Goal: Task Accomplishment & Management: Use online tool/utility

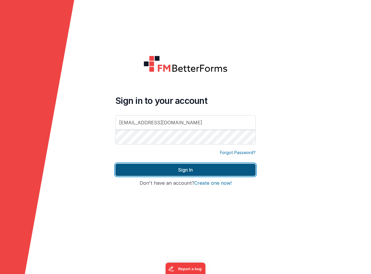
click at [165, 167] on button "Sign In" at bounding box center [185, 170] width 140 height 12
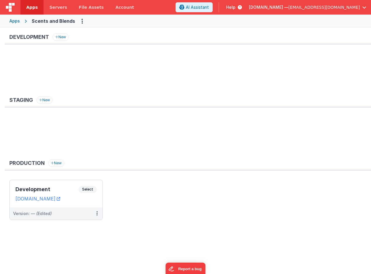
click at [286, 24] on div "Apps Scents and Blends" at bounding box center [185, 21] width 371 height 13
click at [48, 200] on link "[DOMAIN_NAME]" at bounding box center [37, 199] width 45 height 6
click at [48, 186] on div "Development Select URLs [DOMAIN_NAME]" at bounding box center [56, 193] width 93 height 27
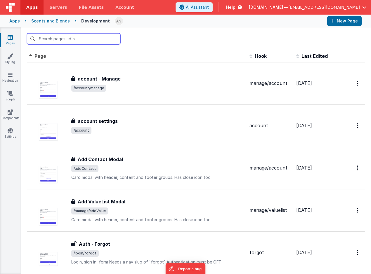
click at [75, 40] on input "text" at bounding box center [74, 38] width 94 height 11
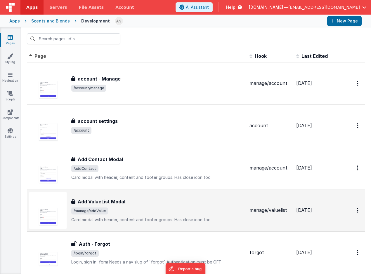
click at [203, 211] on span "/manage/addValue" at bounding box center [158, 211] width 174 height 7
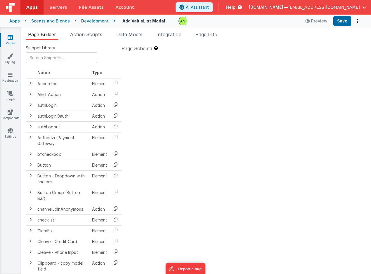
type textarea "Card modal with header, content and footer groups. Has close icon too"
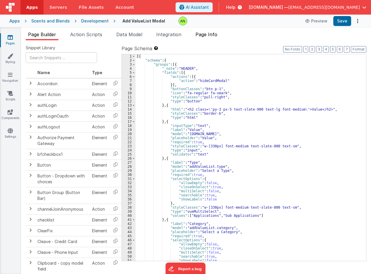
click at [207, 35] on span "Page Info" at bounding box center [206, 35] width 22 height 6
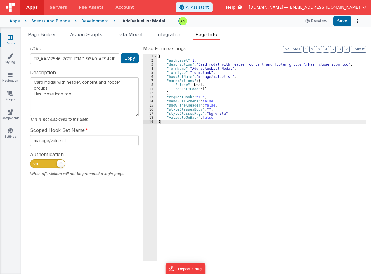
click at [104, 207] on div "UUID FR_AA817546-7C3E-D14D-96A0-AF9421B4FF00 Copy Description Card modal with h…" at bounding box center [84, 153] width 117 height 216
click at [45, 36] on span "Page Builder" at bounding box center [42, 35] width 28 height 6
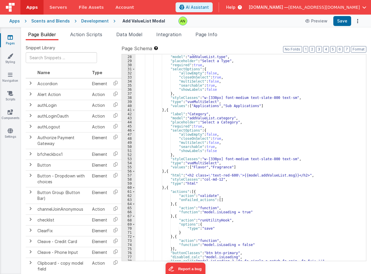
scroll to position [92, 0]
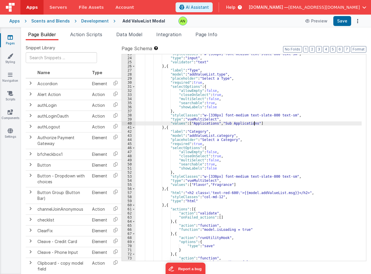
click at [254, 122] on div ""styleClasses" : "w-[330px] font-medium text-slate-800 text-sm" , "type" : "inp…" at bounding box center [249, 159] width 226 height 215
click at [258, 124] on div ""styleClasses" : "w-[330px] font-medium text-slate-800 text-sm" , "type" : "inp…" at bounding box center [249, 159] width 226 height 215
paste textarea
click at [283, 143] on div ""styleClasses" : "w-[330px] font-medium text-slate-800 text-sm" , "type" : "inp…" at bounding box center [249, 159] width 226 height 215
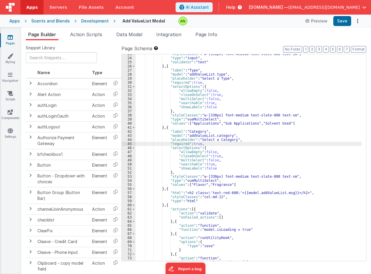
click at [253, 144] on div ""styleClasses" : "w-[330px] font-medium text-slate-800 text-sm" , "type" : "inp…" at bounding box center [249, 159] width 226 height 215
click at [254, 138] on div ""styleClasses" : "w-[330px] font-medium text-slate-800 text-sm" , "type" : "inp…" at bounding box center [249, 159] width 226 height 215
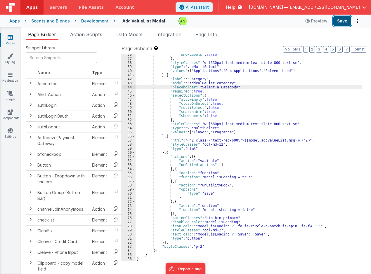
click at [342, 22] on button "Save" at bounding box center [342, 21] width 18 height 10
click at [91, 20] on div "Development" at bounding box center [94, 21] width 27 height 6
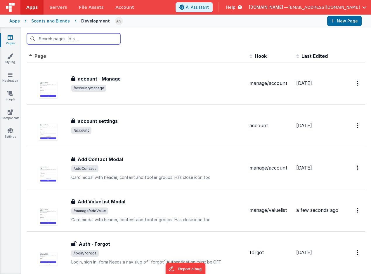
click at [66, 41] on input "text" at bounding box center [74, 38] width 94 height 11
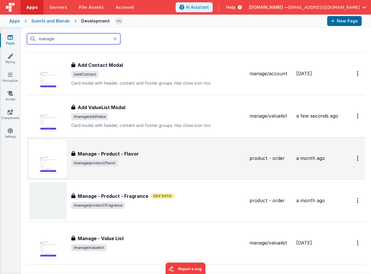
scroll to position [58, 0]
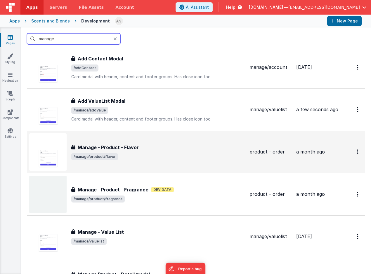
type input "manage"
click at [153, 148] on div "Manage - Product - Flavor" at bounding box center [158, 147] width 174 height 7
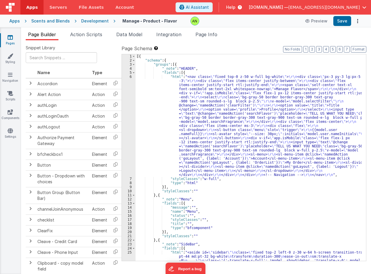
click at [100, 20] on div "Development" at bounding box center [94, 21] width 27 height 6
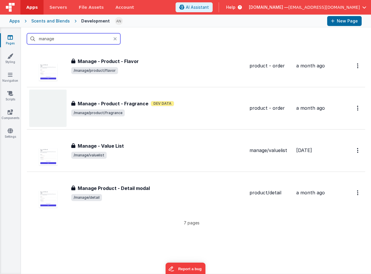
scroll to position [146, 0]
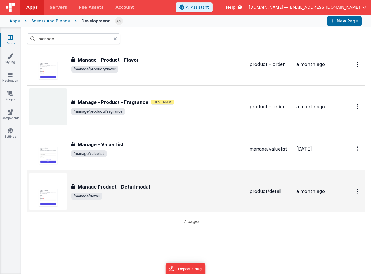
click at [180, 191] on div "Manage Product - Detail modal Manage Product - Detail modal /manage/detail" at bounding box center [158, 192] width 174 height 16
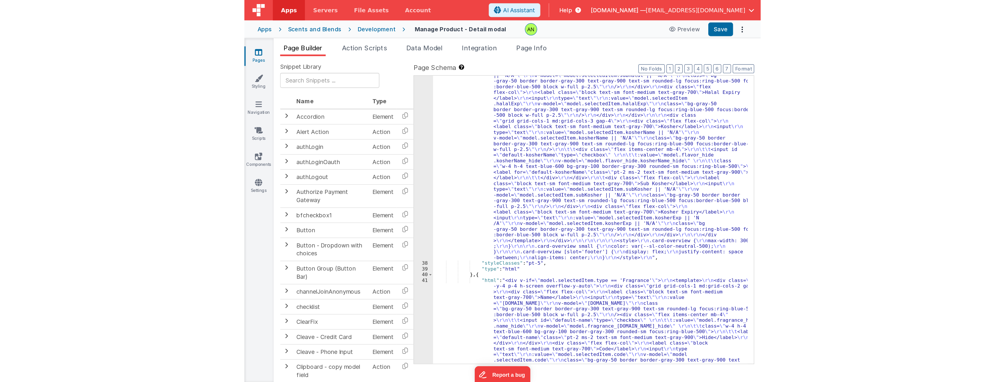
scroll to position [714, 0]
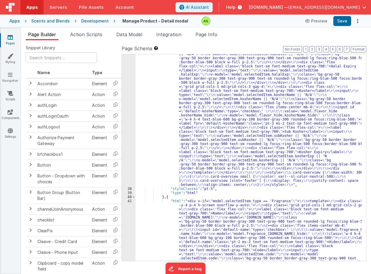
click at [256, 91] on div ""html" : "<div v-if= \" model.selectedItem.type == 'Flavor' \" > \r\n <template…" at bounding box center [249, 235] width 226 height 1471
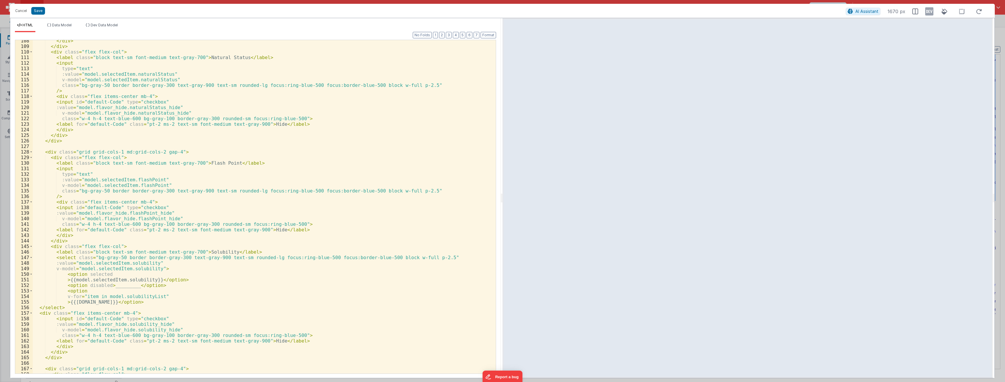
scroll to position [579, 0]
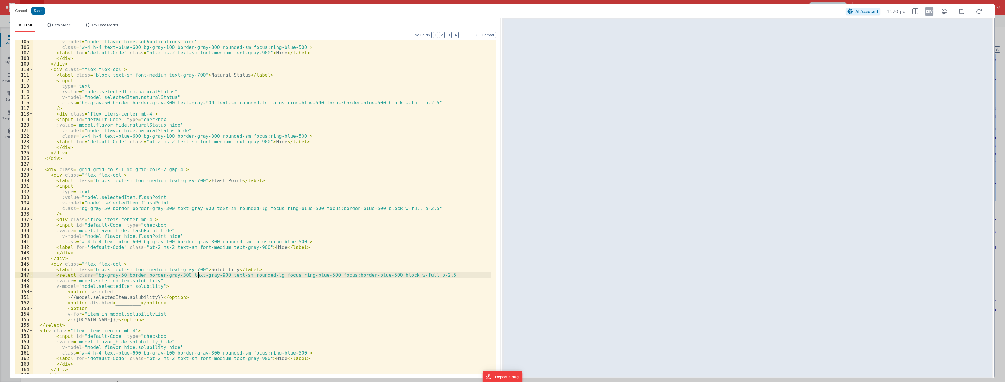
click at [199, 273] on div "v-model = "model.flavor_hide.subApplications_hide" class = "w-4 h-4 text-blue-6…" at bounding box center [262, 211] width 458 height 344
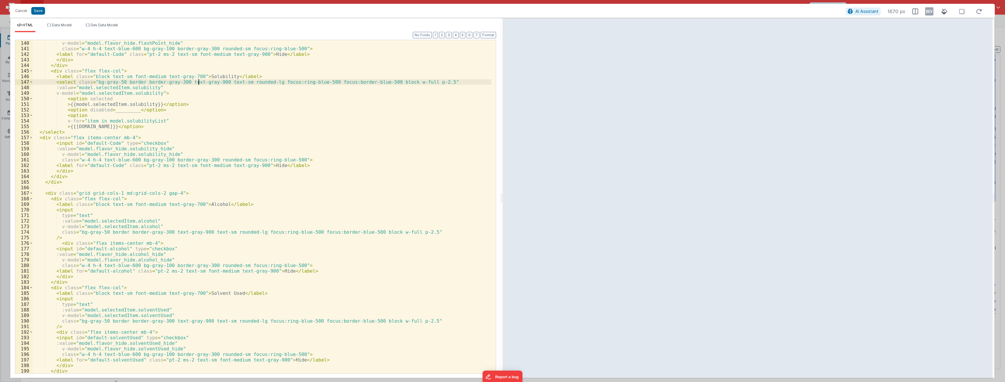
scroll to position [824, 0]
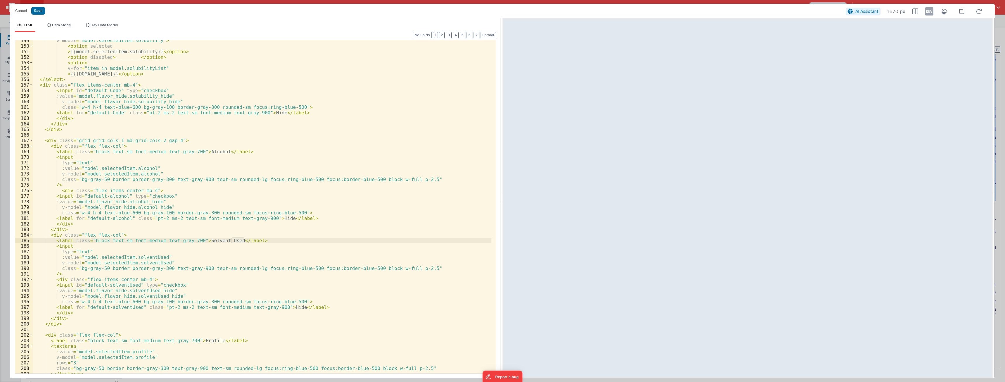
click at [60, 241] on div "v-model = "model.selectedItem.solubility" > < option selected > {{model.selecte…" at bounding box center [262, 210] width 458 height 344
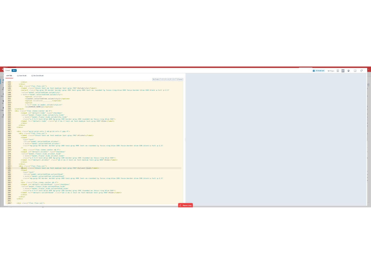
scroll to position [771, 0]
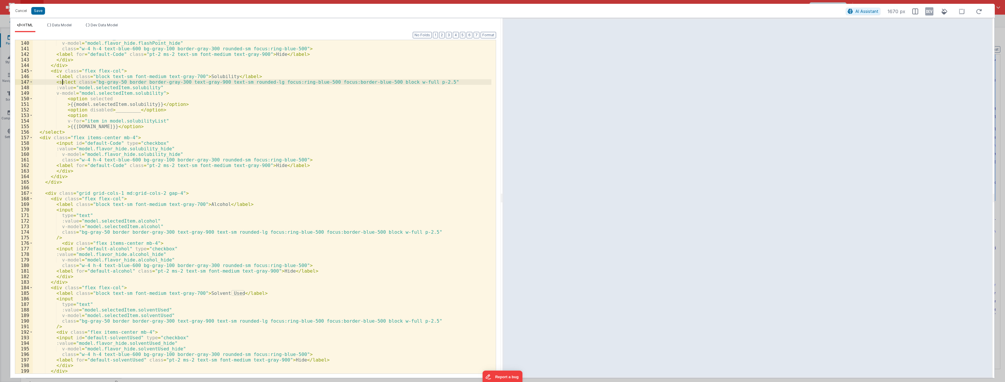
click at [63, 80] on div ":value = "model.flavor_hide.flashPoint_hide" v-model = "model.flavor_hide.flash…" at bounding box center [262, 207] width 458 height 344
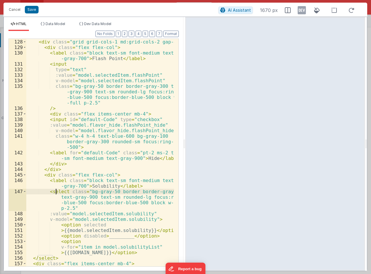
scroll to position [999, 0]
click at [34, 8] on button "Save" at bounding box center [32, 10] width 14 height 8
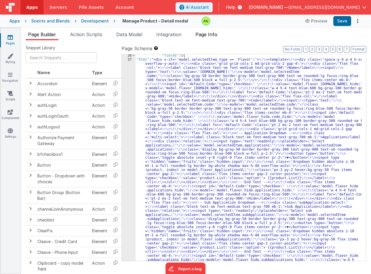
click at [217, 36] on span "Page Info" at bounding box center [206, 35] width 22 height 6
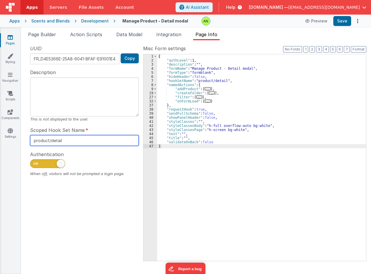
drag, startPoint x: 70, startPoint y: 143, endPoint x: 30, endPoint y: 140, distance: 40.7
click at [30, 140] on div "UUID FR_D4E5366E-25A8-6041-BFAF-E91001E45513 Copy Description This is not displ…" at bounding box center [84, 153] width 117 height 216
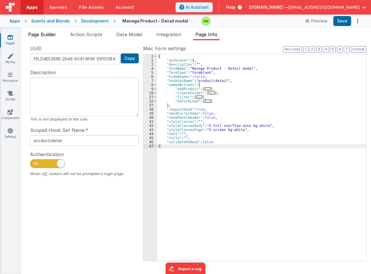
click at [46, 37] on span "Page Builder" at bounding box center [42, 35] width 28 height 6
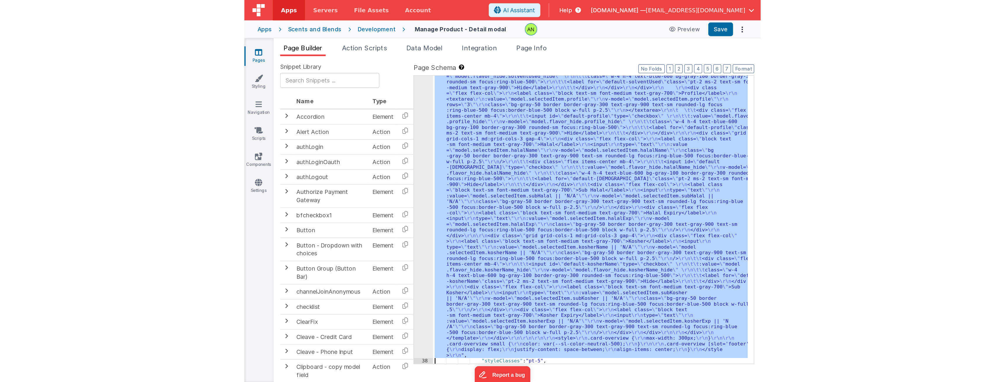
scroll to position [546, 0]
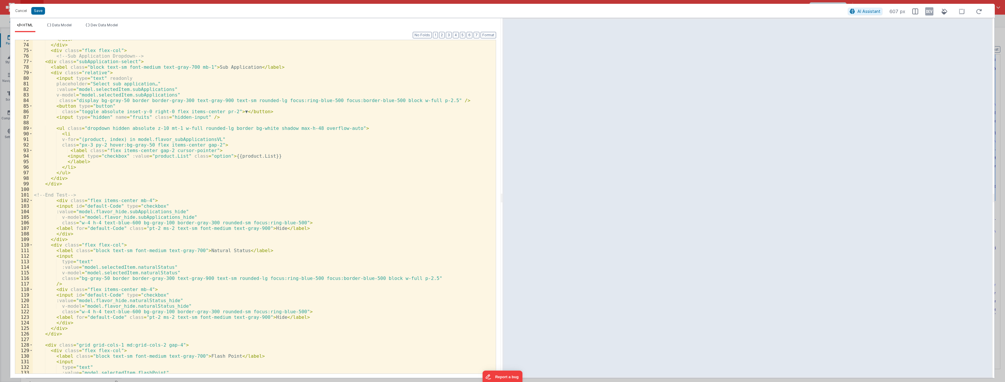
scroll to position [386, 0]
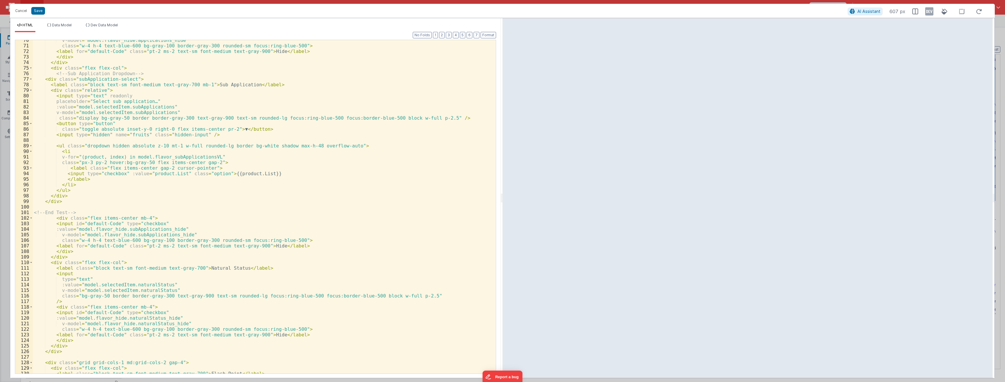
click at [296, 200] on div "v-model = "model.flavor_hide.applications_hide" class = "w-4 h-4 text-blue-600 …" at bounding box center [262, 209] width 458 height 344
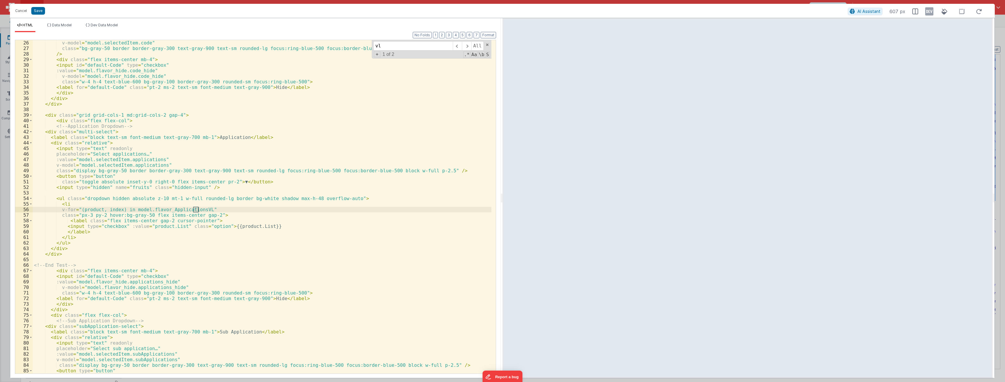
scroll to position [139, 0]
click at [54, 253] on div "v-model = "model.selectedItem.code" class = "bg-gray-50 border border-gray-300 …" at bounding box center [262, 212] width 458 height 344
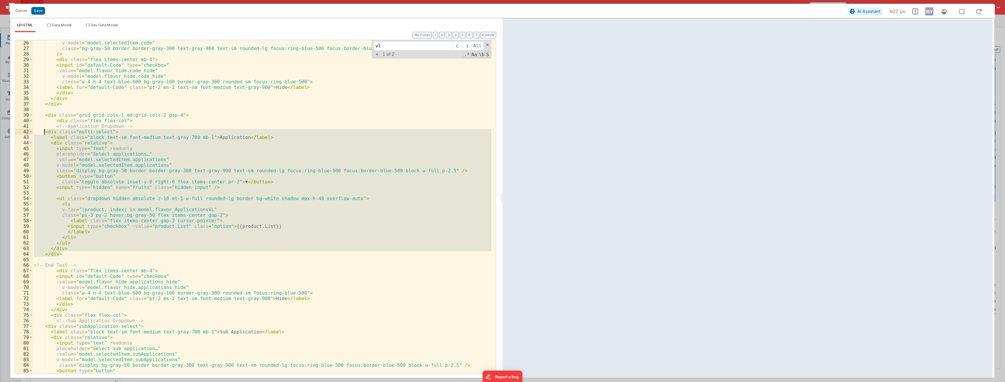
drag, startPoint x: 59, startPoint y: 253, endPoint x: 44, endPoint y: 133, distance: 121.6
click at [44, 133] on div "v-model = "model.selectedItem.code" class = "bg-gray-50 border border-gray-300 …" at bounding box center [262, 212] width 458 height 344
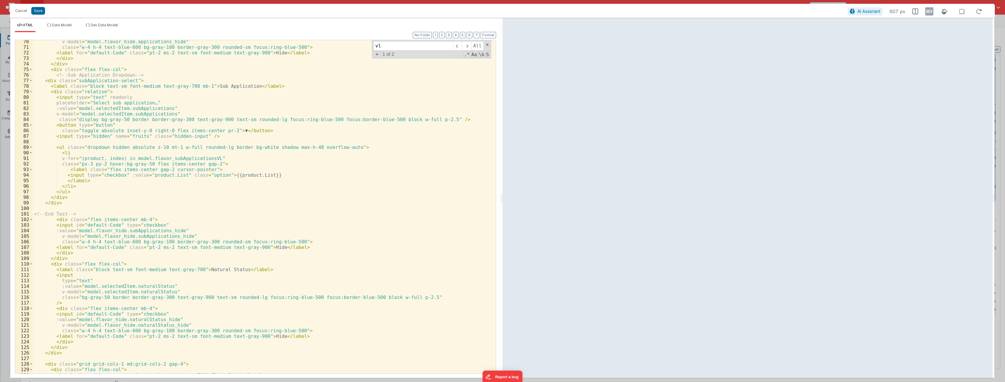
scroll to position [349, 0]
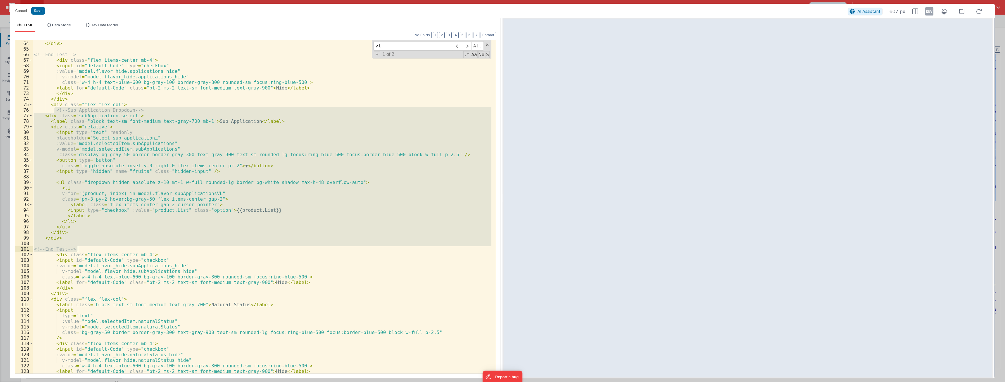
drag, startPoint x: 54, startPoint y: 110, endPoint x: 91, endPoint y: 246, distance: 141.4
click at [93, 248] on div "</ div > </ div > <!-- End Test --> < div class = "flex items-center mb-4" > < …" at bounding box center [262, 207] width 458 height 344
click at [55, 105] on div "</ div > </ div > <!-- End Test --> < div class = "flex items-center mb-4" > < …" at bounding box center [262, 207] width 458 height 344
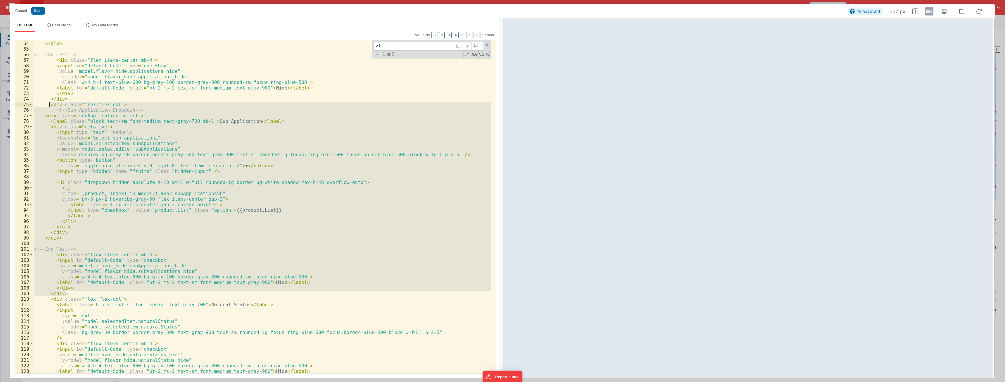
drag, startPoint x: 67, startPoint y: 293, endPoint x: 51, endPoint y: 106, distance: 187.7
click at [51, 106] on div "</ div > </ div > <!-- End Test --> < div class = "flex items-center mb-4" > < …" at bounding box center [262, 207] width 458 height 344
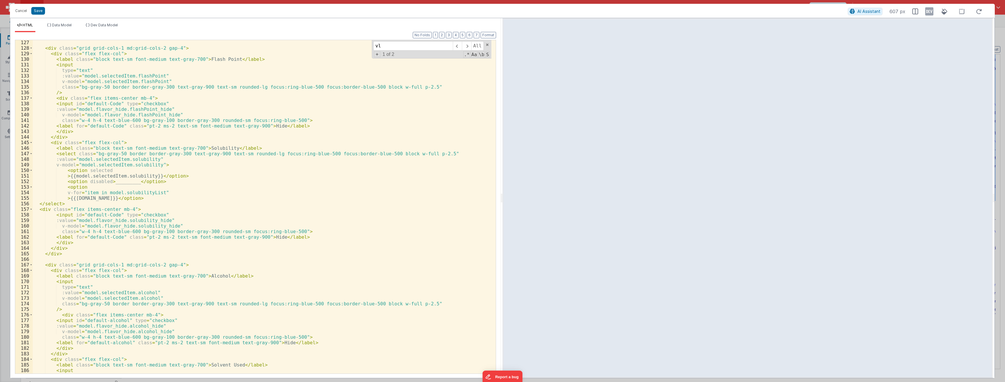
scroll to position [682, 0]
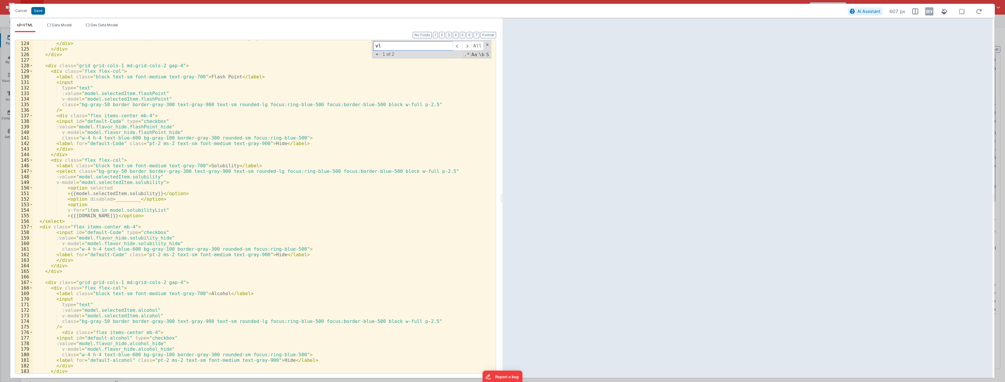
drag, startPoint x: 387, startPoint y: 46, endPoint x: 353, endPoint y: 44, distance: 34.0
click at [356, 44] on div "< label for = "default-Code" class = "pt-2 ms-2 text-sm font-medium text-gray-9…" at bounding box center [262, 206] width 458 height 333
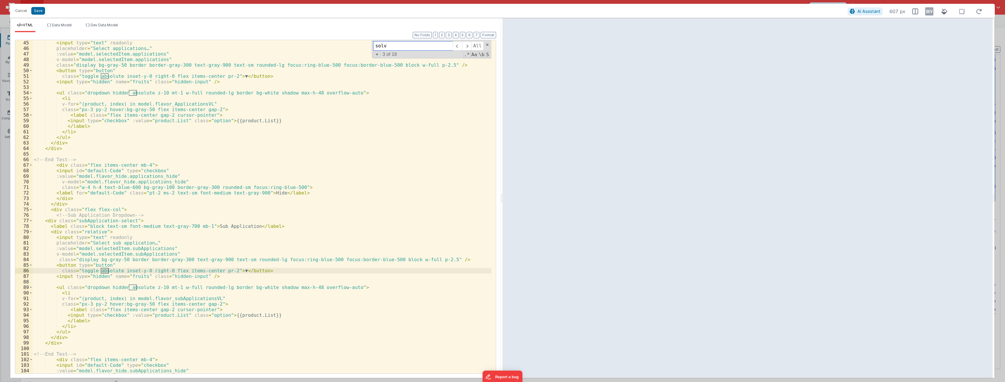
scroll to position [861, 0]
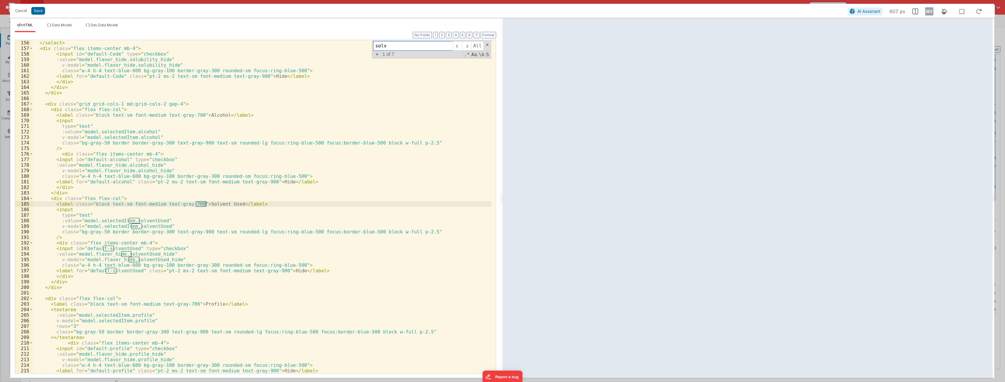
type input "solv"
click at [56, 199] on div "</ select > < div class = "flex items-center mb-4" > < input id = "default-Code…" at bounding box center [262, 212] width 458 height 344
click at [68, 192] on div "</ select > < div class = "flex items-center mb-4" > < input id = "default-Code…" at bounding box center [262, 212] width 458 height 344
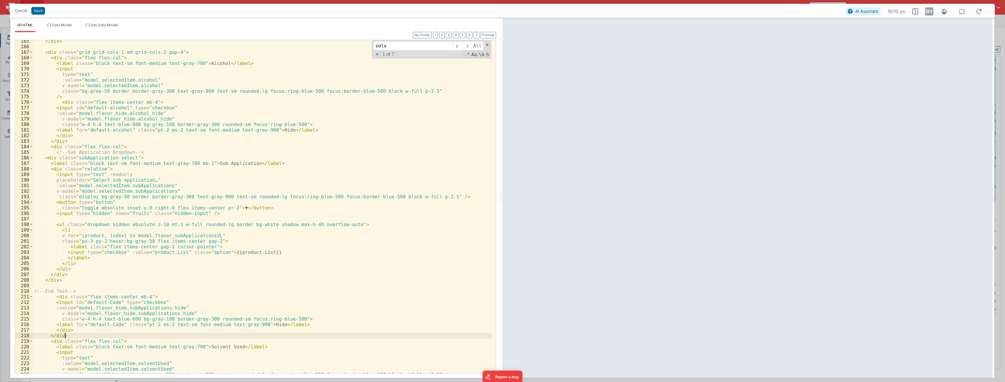
scroll to position [912, 0]
click at [67, 142] on div "</ div > < div class = "grid grid-cols-1 md:grid-cols-2 gap-4" > < div class = …" at bounding box center [262, 210] width 458 height 344
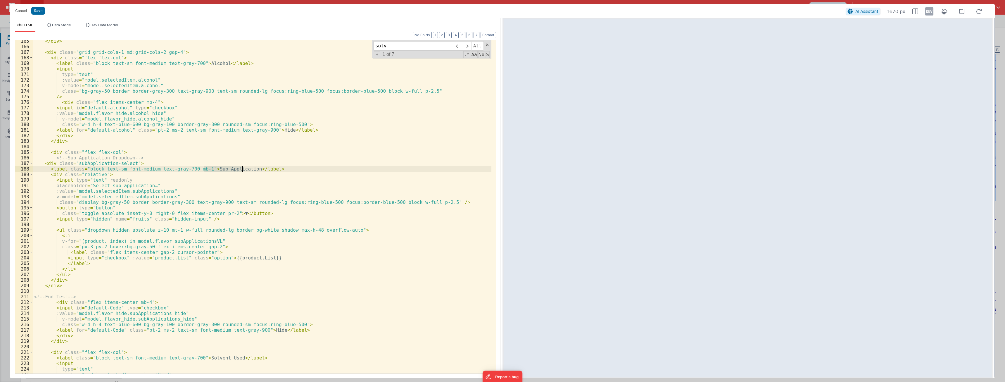
drag, startPoint x: 204, startPoint y: 168, endPoint x: 242, endPoint y: 168, distance: 38.3
click at [242, 168] on div "</ div > < div class = "grid grid-cols-1 md:grid-cols-2 gap-4" > < div class = …" at bounding box center [262, 210] width 458 height 344
drag, startPoint x: 107, startPoint y: 185, endPoint x: 144, endPoint y: 184, distance: 37.7
click at [144, 184] on div "</ div > < div class = "grid grid-cols-1 md:grid-cols-2 gap-4" > < div class = …" at bounding box center [262, 210] width 458 height 344
click at [158, 199] on div "</ div > < div class = "grid grid-cols-1 md:grid-cols-2 gap-4" > < div class = …" at bounding box center [262, 210] width 458 height 344
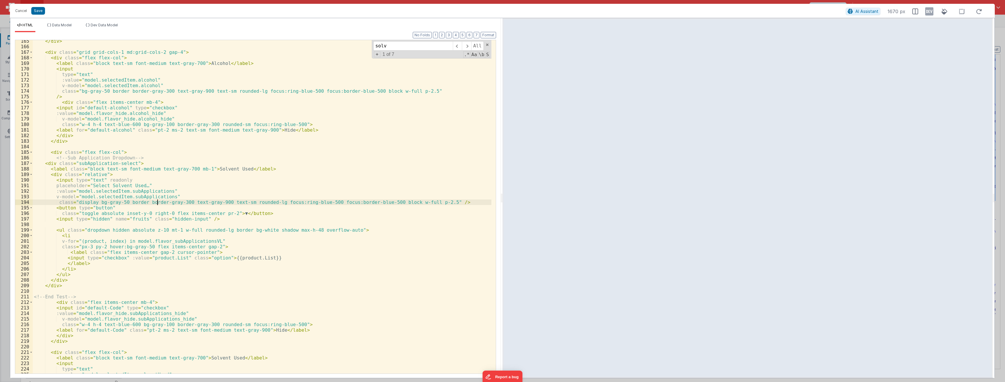
click at [141, 192] on div "</ div > < div class = "grid grid-cols-1 md:grid-cols-2 gap-4" > < div class = …" at bounding box center [262, 210] width 458 height 344
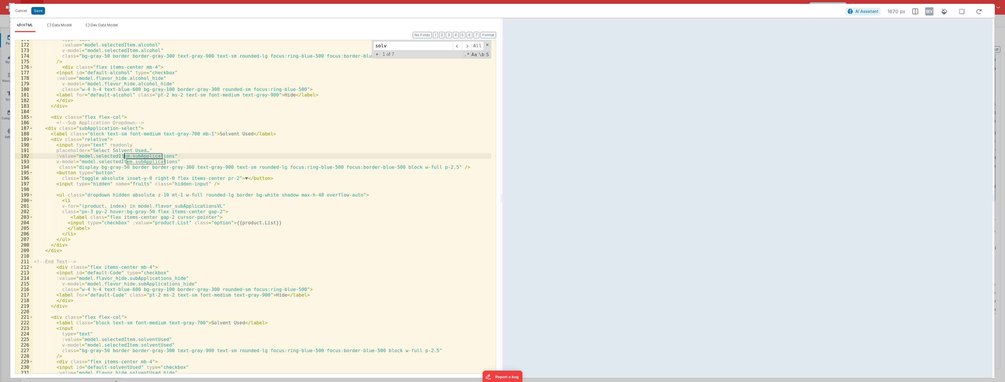
scroll to position [947, 0]
click at [145, 274] on div "type = "text" :value = "model.selectedItem.alcohol" v-model = "model.selectedIt…" at bounding box center [262, 209] width 458 height 344
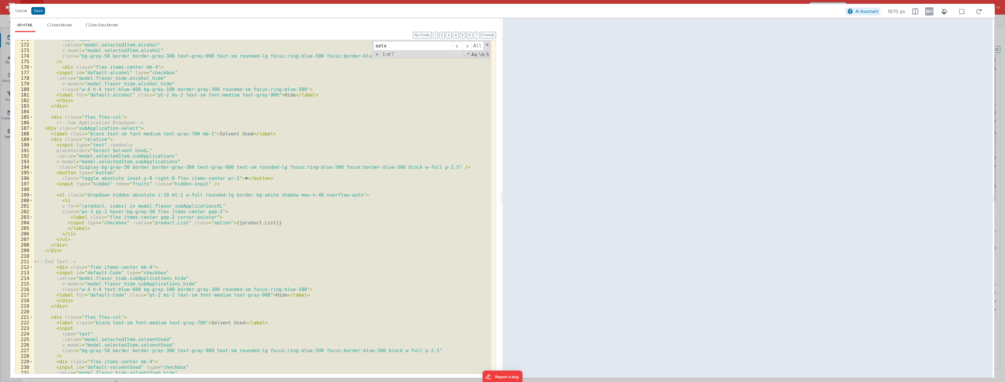
click at [145, 274] on div "type = "text" :value = "model.selectedItem.alcohol" v-model = "model.selectedIt…" at bounding box center [262, 206] width 458 height 333
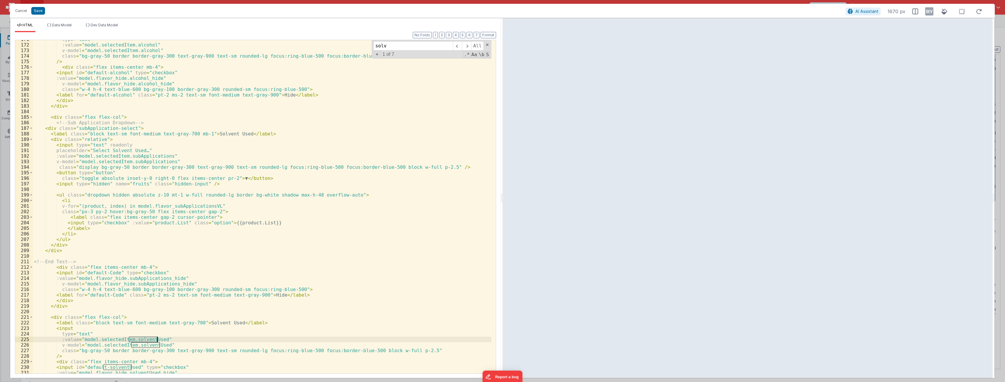
click at [145, 274] on div "type = "text" :value = "model.selectedItem.alcohol" v-model = "model.selectedIt…" at bounding box center [262, 209] width 458 height 344
click at [141, 156] on div "type = "text" :value = "model.selectedItem.alcohol" v-model = "model.selectedIt…" at bounding box center [262, 209] width 458 height 344
click at [142, 161] on div "type = "text" :value = "model.selectedItem.alcohol" v-model = "model.selectedIt…" at bounding box center [262, 209] width 458 height 344
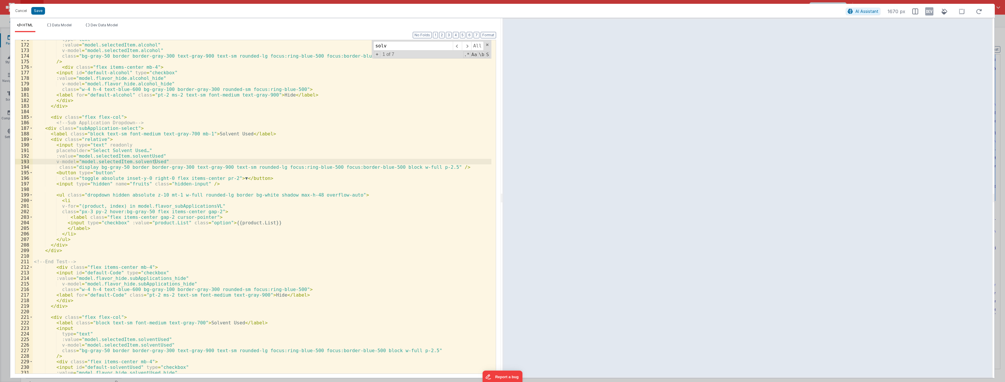
click at [178, 207] on div "type = "text" :value = "model.selectedItem.alcohol" v-model = "model.selectedIt…" at bounding box center [262, 209] width 458 height 344
click at [135, 155] on div "type = "text" :value = "model.selectedItem.alcohol" v-model = "model.selectedIt…" at bounding box center [262, 209] width 458 height 344
drag, startPoint x: 122, startPoint y: 278, endPoint x: 160, endPoint y: 278, distance: 38.0
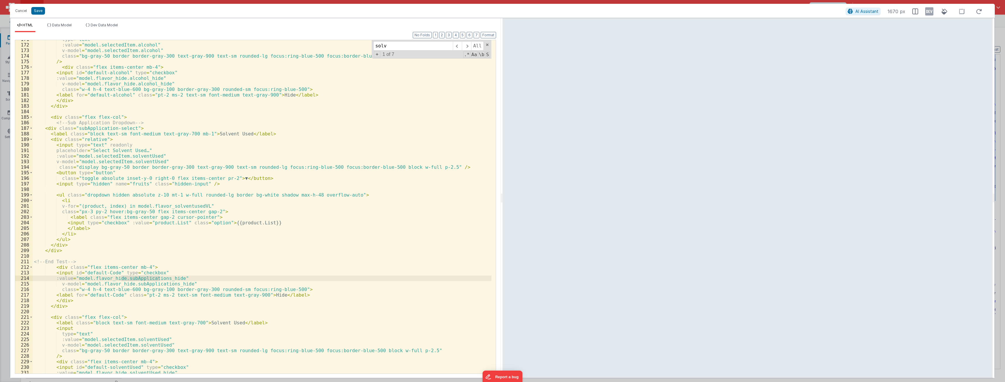
click at [160, 274] on div "type = "text" :value = "model.selectedItem.alcohol" v-model = "model.selectedIt…" at bounding box center [262, 209] width 458 height 344
drag, startPoint x: 129, startPoint y: 284, endPoint x: 167, endPoint y: 283, distance: 37.4
click at [167, 274] on div "type = "text" :value = "model.selectedItem.alcohol" v-model = "model.selectedIt…" at bounding box center [262, 209] width 458 height 344
click at [54, 115] on div "type = "text" :value = "model.selectedItem.alcohol" v-model = "model.selectedIt…" at bounding box center [262, 209] width 458 height 344
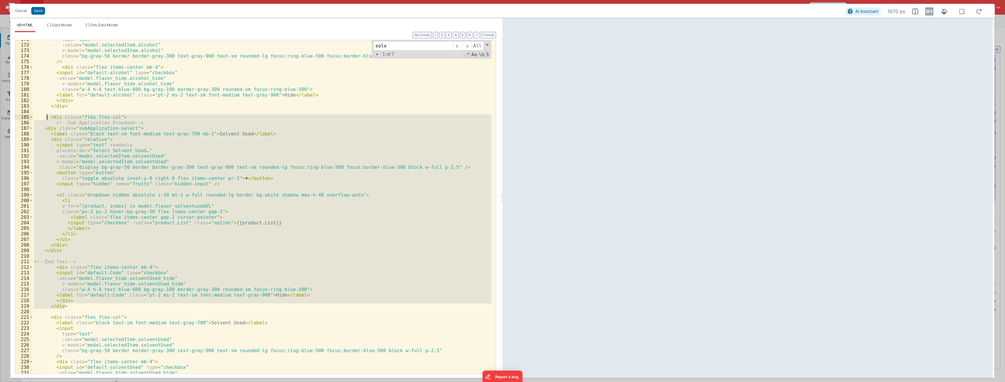
drag, startPoint x: 65, startPoint y: 307, endPoint x: 48, endPoint y: 118, distance: 190.2
click at [48, 118] on div "type = "text" :value = "model.selectedItem.alcohol" v-model = "model.selectedIt…" at bounding box center [262, 209] width 458 height 344
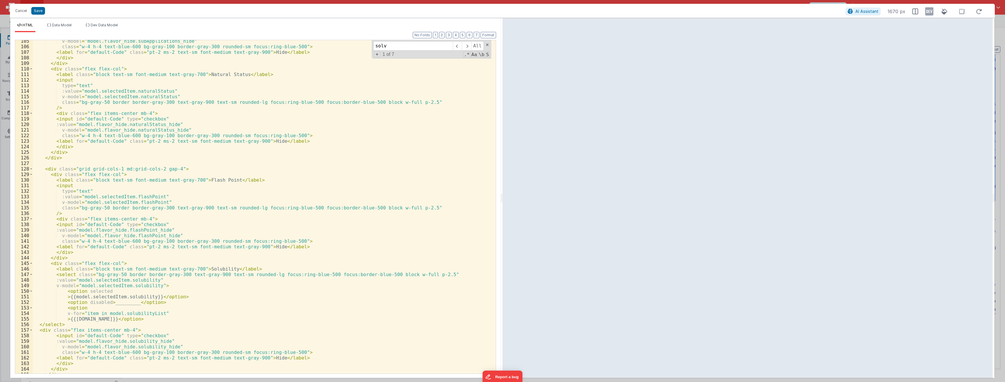
scroll to position [632, 0]
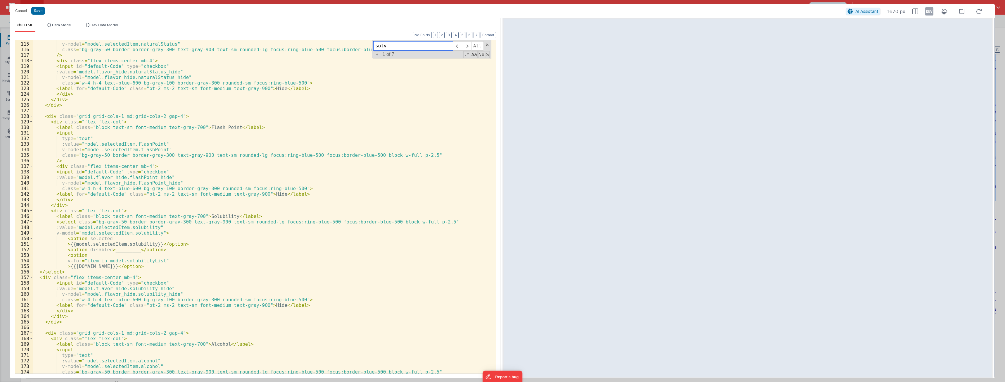
drag, startPoint x: 401, startPoint y: 47, endPoint x: 376, endPoint y: 44, distance: 24.5
click at [371, 44] on input "solv" at bounding box center [412, 45] width 79 height 9
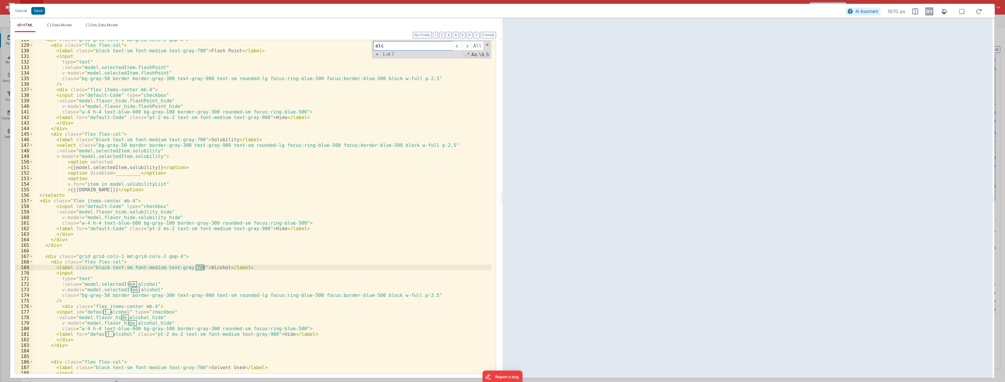
scroll to position [691, 0]
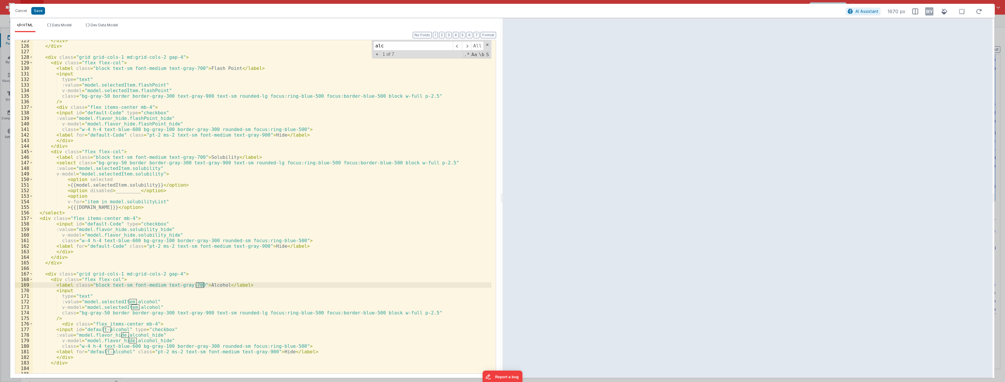
click at [54, 150] on div "</ div > </ div > < div class = "grid grid-cols-1 md:grid-cols-2 gap-4" > < div…" at bounding box center [262, 210] width 458 height 344
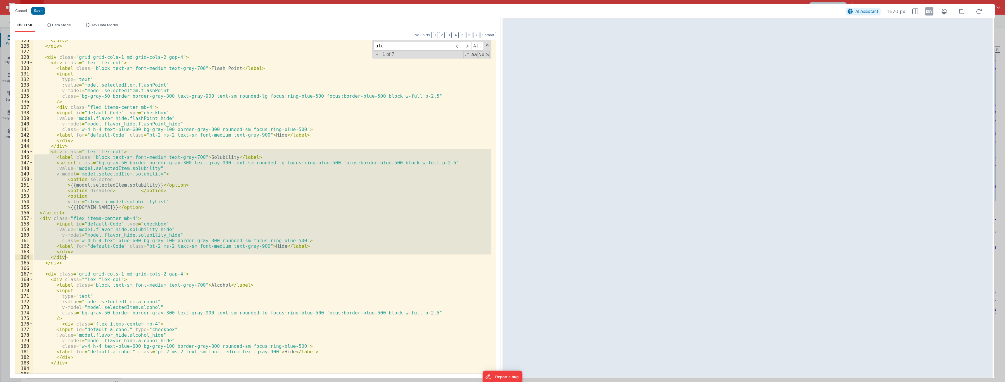
drag, startPoint x: 50, startPoint y: 151, endPoint x: 82, endPoint y: 256, distance: 109.7
click at [82, 256] on div "</ div > </ div > < div class = "grid grid-cols-1 md:grid-cols-2 gap-4" > < div…" at bounding box center [262, 210] width 458 height 344
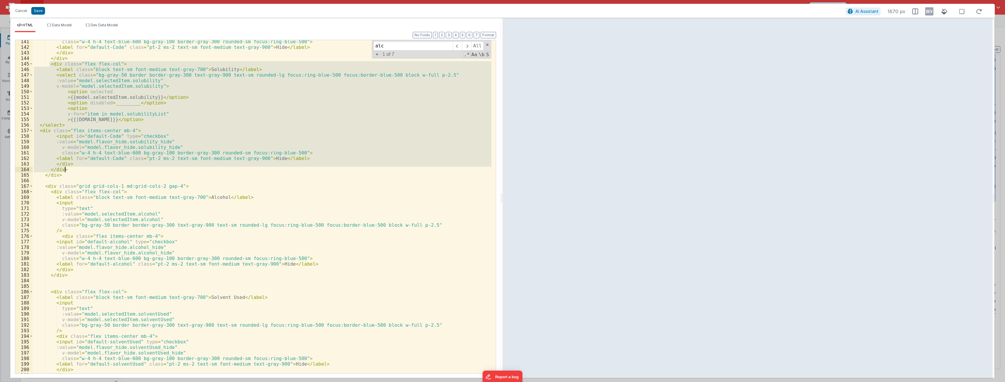
scroll to position [778, 0]
drag, startPoint x: 395, startPoint y: 45, endPoint x: 328, endPoint y: 41, distance: 66.4
click at [328, 41] on div "class = "w-4 h-4 text-blue-600 bg-gray-100 border-gray-300 rounded-sm focus:rin…" at bounding box center [262, 206] width 458 height 333
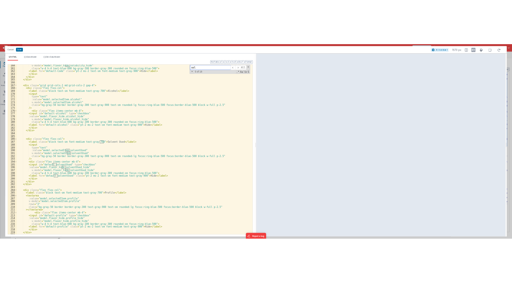
scroll to position [919, 0]
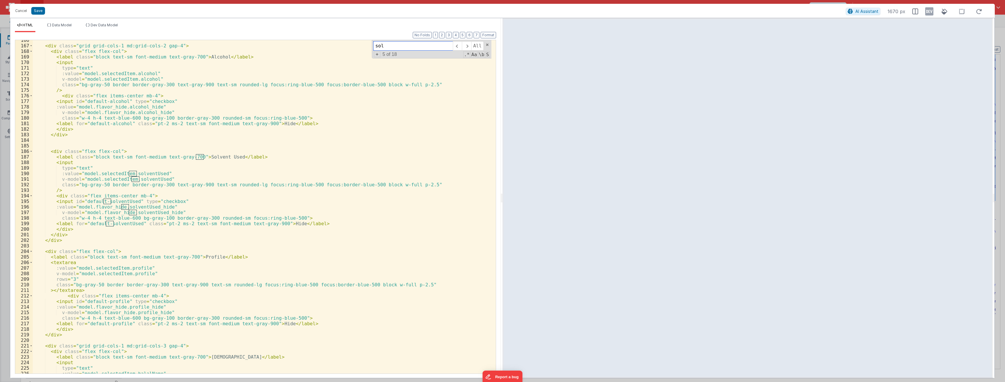
type input "sol"
click at [53, 151] on div "< div class = "grid grid-cols-1 md:grid-cols-2 gap-4" > < div class = "flex fle…" at bounding box center [262, 209] width 458 height 344
click at [67, 148] on div "< div class = "grid grid-cols-1 md:grid-cols-2 gap-4" > < div class = "flex fle…" at bounding box center [262, 209] width 458 height 344
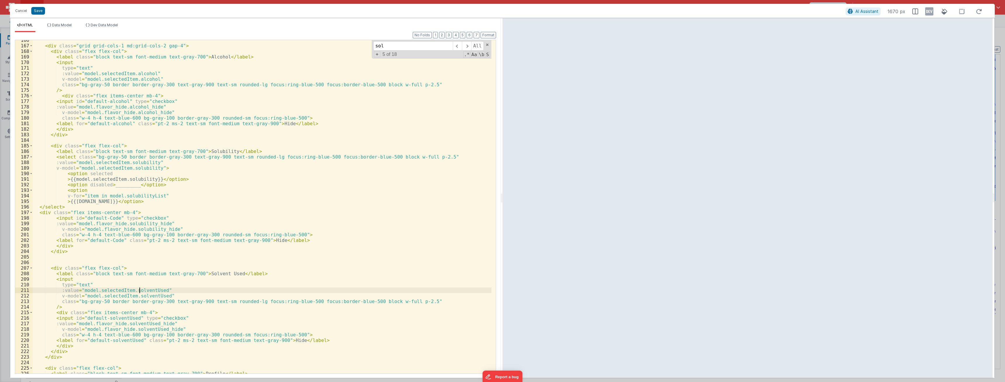
click at [140, 274] on div "< div class = "grid grid-cols-1 md:grid-cols-2 gap-4" > < div class = "flex fle…" at bounding box center [262, 209] width 458 height 344
click at [132, 179] on div "< div class = "grid grid-cols-1 md:grid-cols-2 gap-4" > < div class = "flex fle…" at bounding box center [262, 209] width 458 height 344
click at [134, 162] on div "< div class = "grid grid-cols-1 md:grid-cols-2 gap-4" > < div class = "flex fle…" at bounding box center [262, 209] width 458 height 344
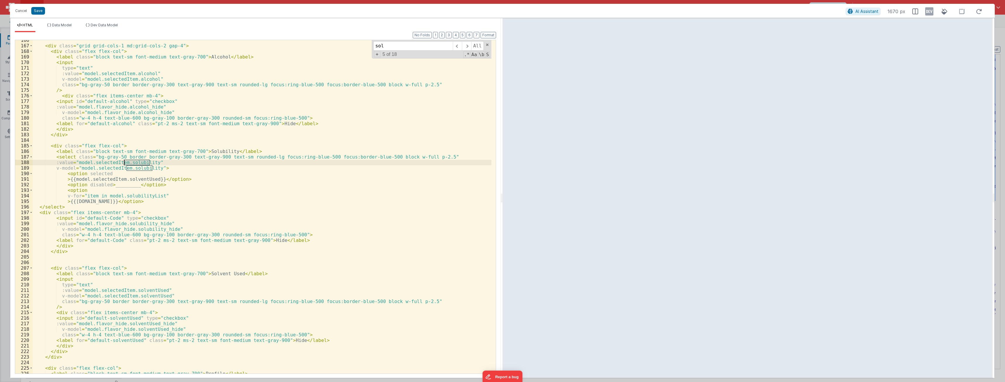
click at [134, 162] on div "< div class = "grid grid-cols-1 md:grid-cols-2 gap-4" > < div class = "flex fle…" at bounding box center [262, 209] width 458 height 344
click at [136, 169] on div "< div class = "grid grid-cols-1 md:grid-cols-2 gap-4" > < div class = "flex fle…" at bounding box center [262, 209] width 458 height 344
drag, startPoint x: 196, startPoint y: 271, endPoint x: 226, endPoint y: 273, distance: 30.4
click at [226, 273] on div "< div class = "grid grid-cols-1 md:grid-cols-2 gap-4" > < div class = "flex fle…" at bounding box center [262, 209] width 458 height 344
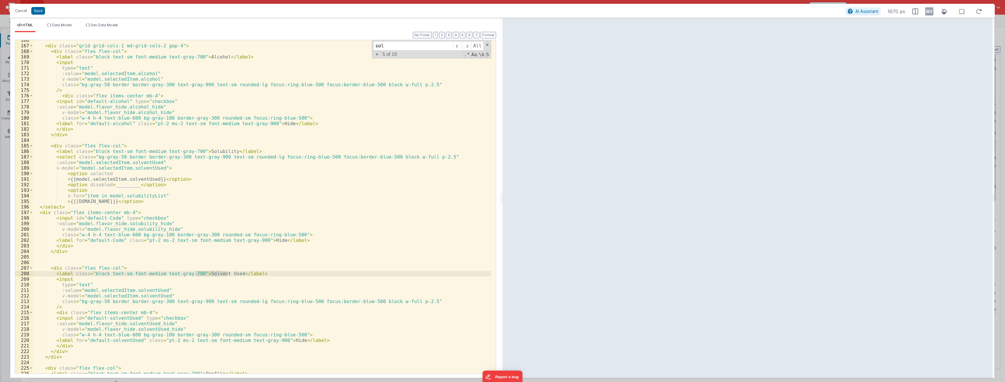
click at [200, 150] on div "< div class = "grid grid-cols-1 md:grid-cols-2 gap-4" > < div class = "flex fle…" at bounding box center [262, 209] width 458 height 344
click at [140, 197] on div "< div class = "grid grid-cols-1 md:grid-cols-2 gap-4" > < div class = "flex fle…" at bounding box center [262, 209] width 458 height 344
click at [133, 197] on div "< div class = "grid grid-cols-1 md:grid-cols-2 gap-4" > < div class = "flex fle…" at bounding box center [262, 209] width 458 height 344
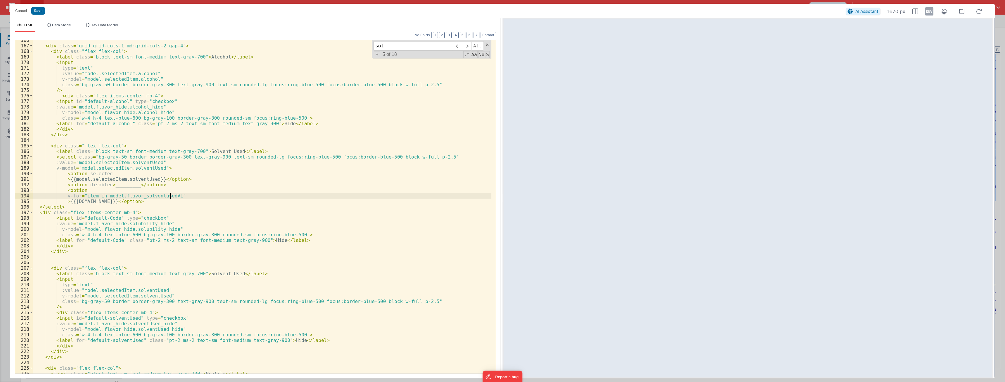
click at [137, 164] on div "< div class = "grid grid-cols-1 md:grid-cols-2 gap-4" > < div class = "flex fle…" at bounding box center [262, 209] width 458 height 344
click at [132, 224] on div "< div class = "grid grid-cols-1 md:grid-cols-2 gap-4" > < div class = "flex fle…" at bounding box center [262, 209] width 458 height 344
click at [139, 228] on div "< div class = "grid grid-cols-1 md:grid-cols-2 gap-4" > < div class = "flex fle…" at bounding box center [262, 209] width 458 height 344
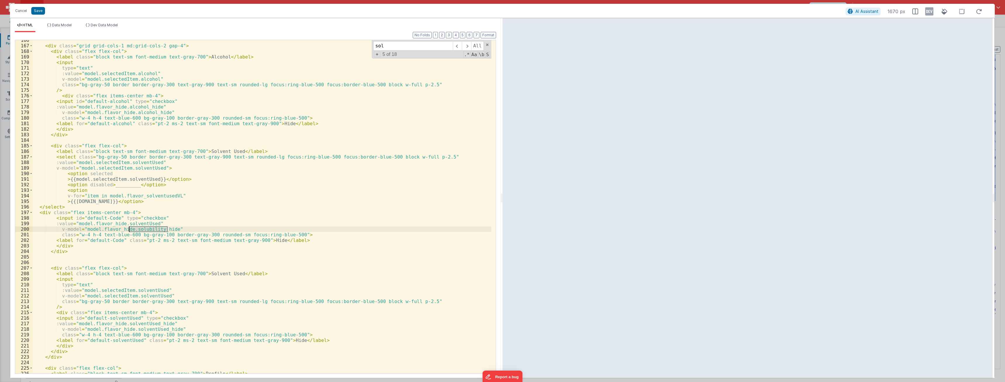
click at [139, 228] on div "< div class = "grid grid-cols-1 md:grid-cols-2 gap-4" > < div class = "flex fle…" at bounding box center [262, 209] width 458 height 344
click at [150, 223] on div "< div class = "grid grid-cols-1 md:grid-cols-2 gap-4" > < div class = "flex fle…" at bounding box center [262, 209] width 458 height 344
click at [55, 268] on div "< div class = "grid grid-cols-1 md:grid-cols-2 gap-4" > < div class = "flex fle…" at bounding box center [262, 209] width 458 height 344
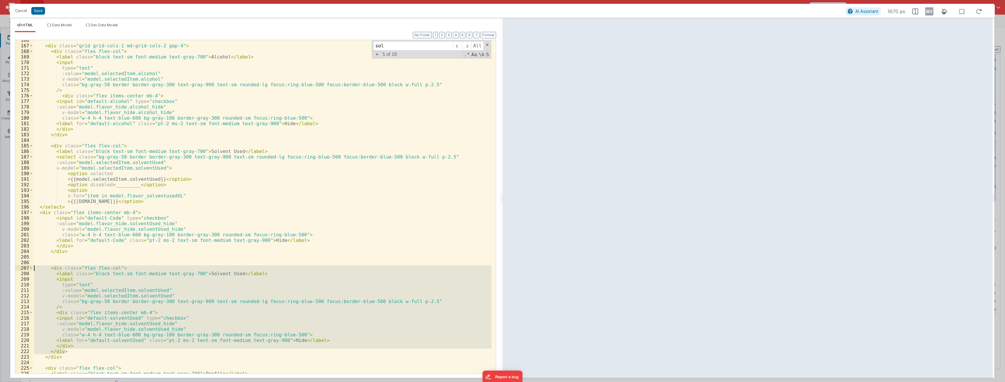
drag, startPoint x: 64, startPoint y: 351, endPoint x: 0, endPoint y: 268, distance: 105.4
click at [0, 268] on html "Cancel Save AI Assistant 1670 px HTML Data Model Dev Data Model Format 7 6 5 4 …" at bounding box center [502, 191] width 1005 height 382
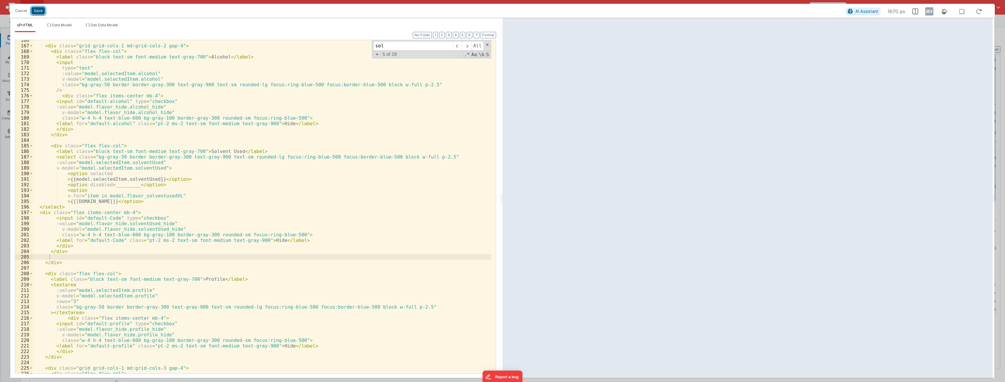
click at [39, 11] on button "Save" at bounding box center [38, 11] width 14 height 8
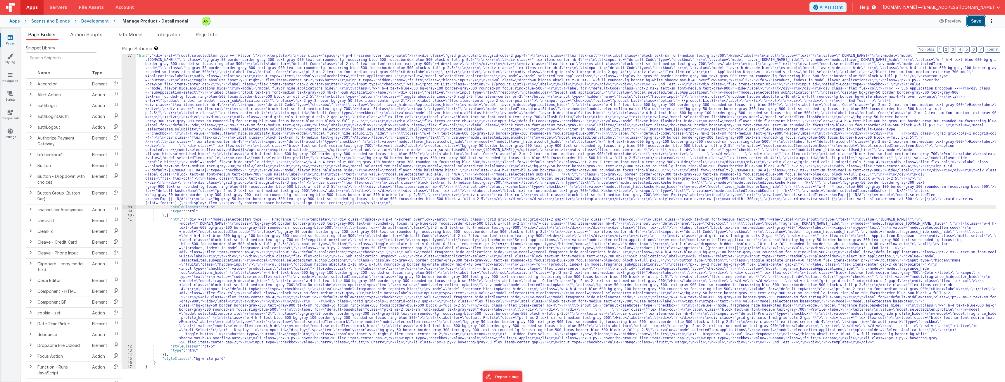
click at [371, 18] on button "Save" at bounding box center [976, 21] width 18 height 10
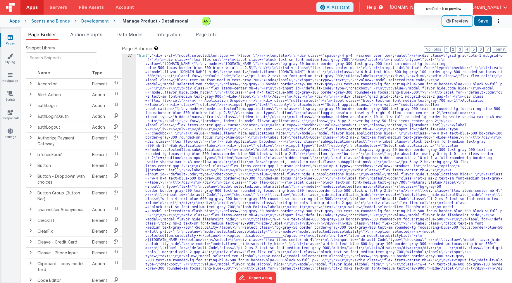
click at [371, 23] on button "Preview" at bounding box center [456, 20] width 29 height 9
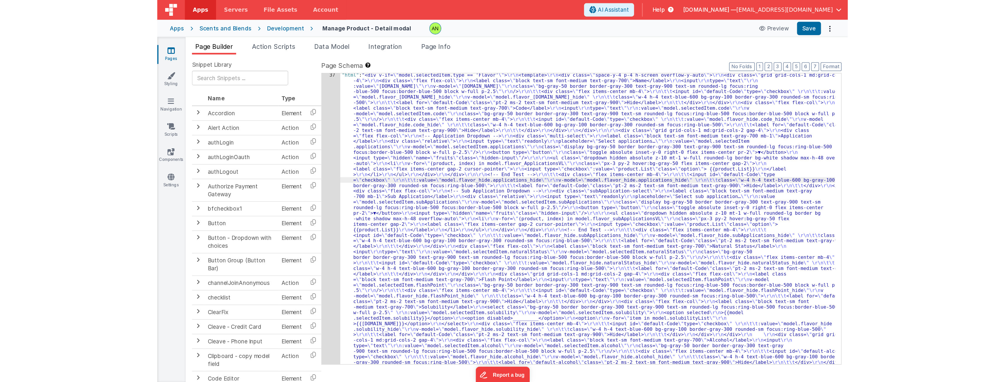
scroll to position [296, 0]
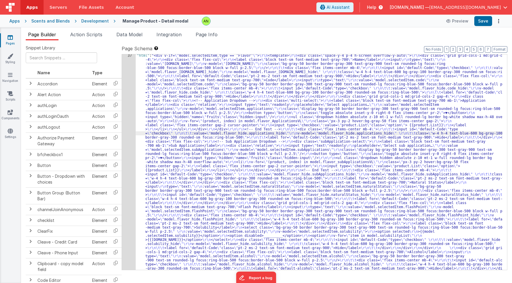
click at [129, 106] on div "37" at bounding box center [129, 233] width 14 height 360
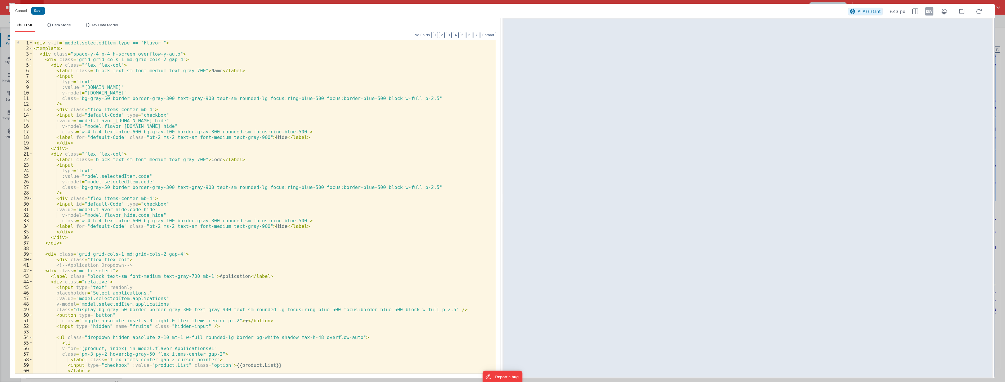
scroll to position [152, 0]
click at [355, 165] on div "< div v-if = "model.selectedItem.type == 'Flavor'" > < template > < div class =…" at bounding box center [262, 212] width 458 height 344
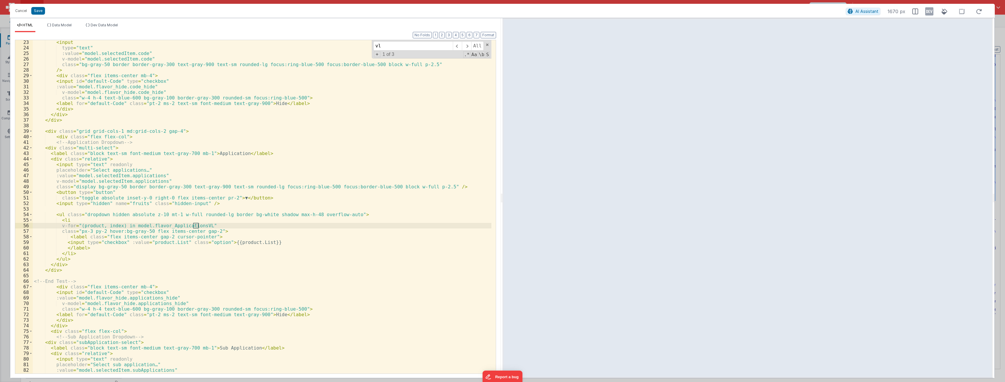
scroll to position [140, 0]
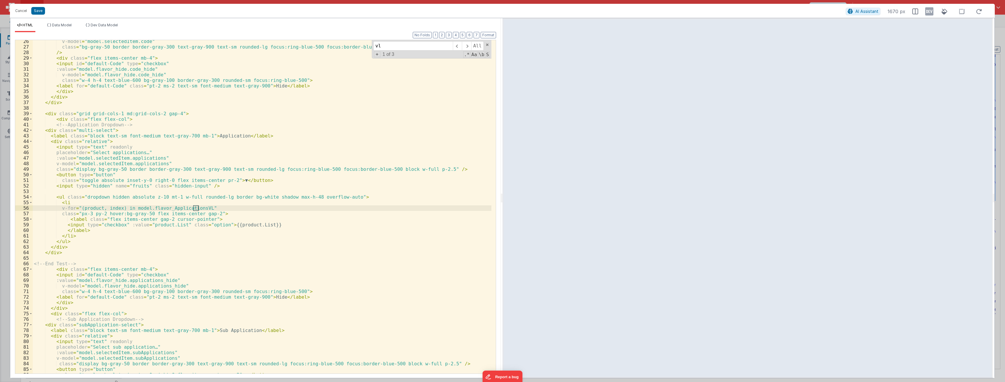
type input "vl"
click at [253, 223] on div "v-model = "model.selectedItem.code" class = "bg-gray-50 border border-gray-300 …" at bounding box center [262, 211] width 458 height 344
click at [371, 44] on span at bounding box center [466, 45] width 9 height 9
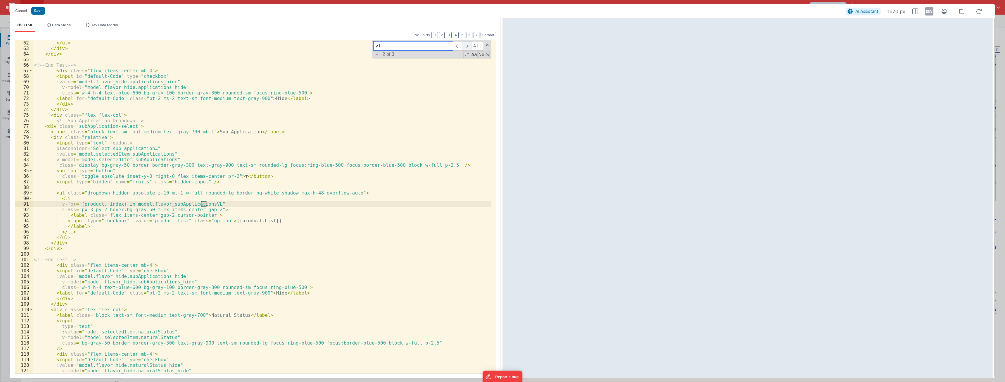
click at [371, 44] on span at bounding box center [466, 45] width 9 height 9
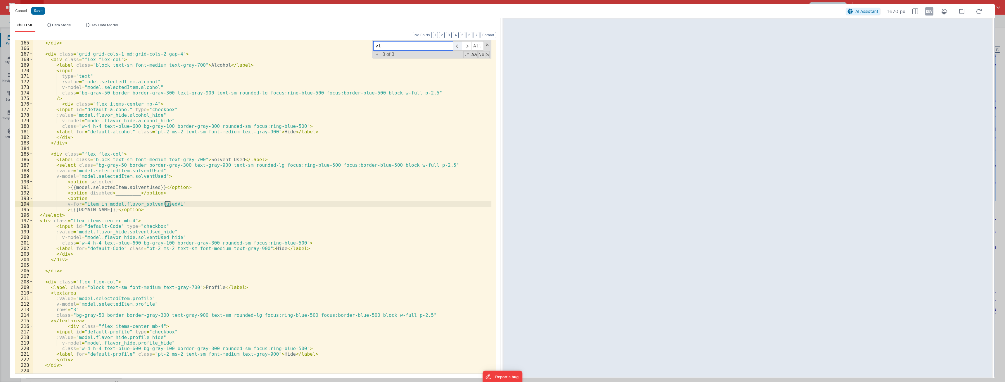
click at [371, 46] on span at bounding box center [457, 45] width 9 height 9
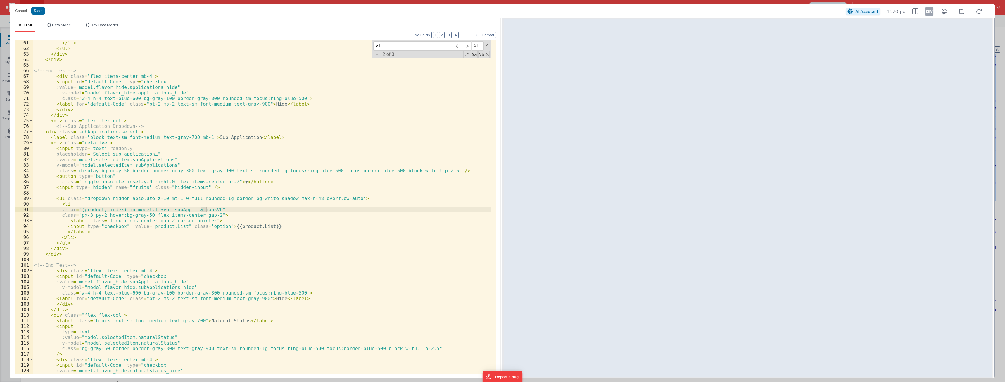
click at [253, 226] on div "</ li > </ ul > </ div > </ div > <!-- End Test --> < div class = "flex items-c…" at bounding box center [262, 212] width 458 height 344
click at [371, 46] on span at bounding box center [466, 45] width 9 height 9
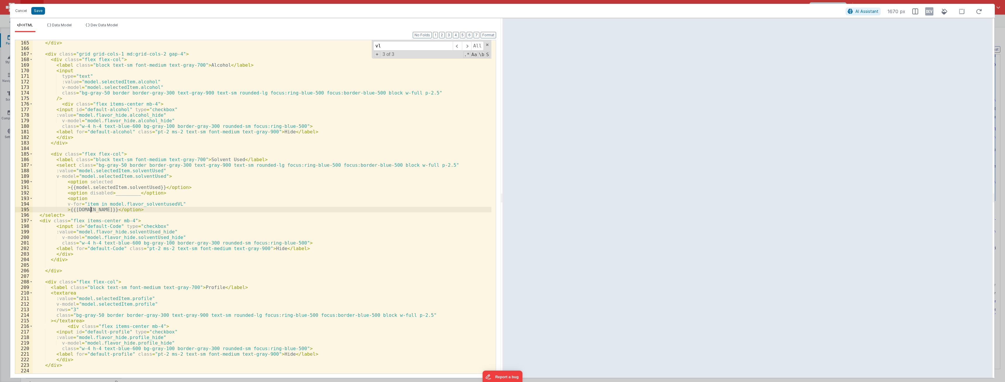
click at [90, 210] on div "</ div > < div class = "grid grid-cols-1 md:grid-cols-2 gap-4" > < div class = …" at bounding box center [262, 212] width 458 height 344
click at [39, 9] on button "Save" at bounding box center [38, 11] width 14 height 8
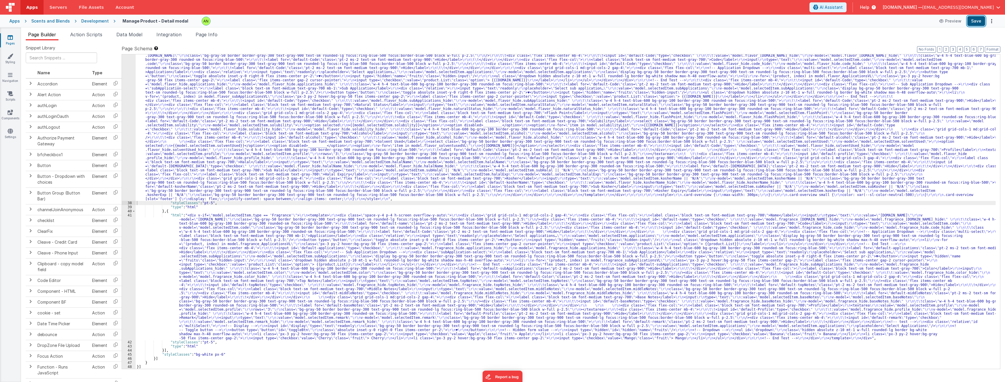
click at [371, 18] on button "Save" at bounding box center [976, 21] width 18 height 10
drag, startPoint x: 735, startPoint y: 18, endPoint x: 645, endPoint y: 14, distance: 90.1
click at [371, 18] on div at bounding box center [566, 21] width 729 height 9
click at [371, 20] on button "Preview" at bounding box center [949, 20] width 29 height 9
click at [371, 21] on button "Preview" at bounding box center [949, 20] width 29 height 9
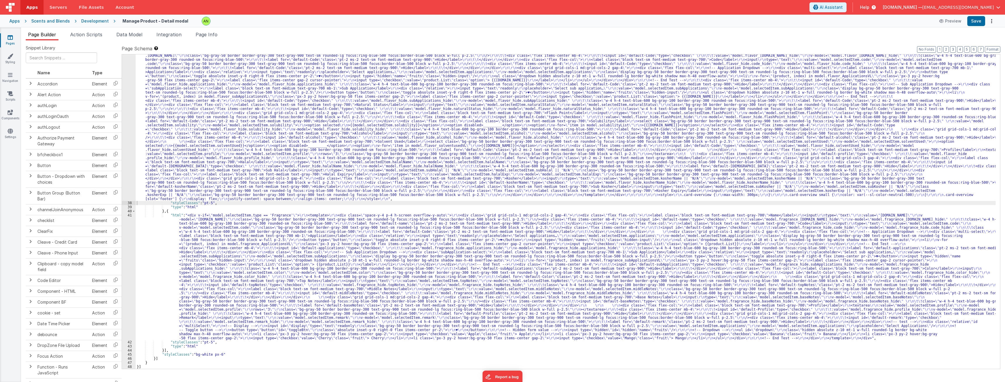
drag, startPoint x: 736, startPoint y: 124, endPoint x: 885, endPoint y: 30, distance: 175.5
click at [371, 41] on div "Snippet Library Name Type Accordion Element Alert Action Action authLogin Actio…" at bounding box center [513, 215] width 984 height 351
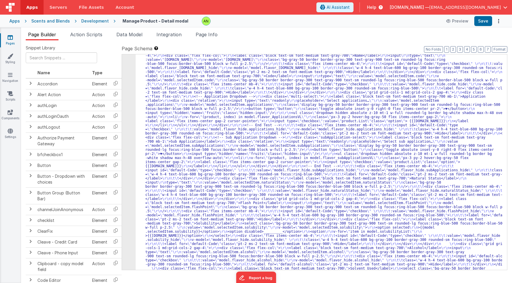
click at [288, 42] on div "Snippet Library Name Type Accordion Element Alert Action Action authLogin Actio…" at bounding box center [266, 166] width 491 height 252
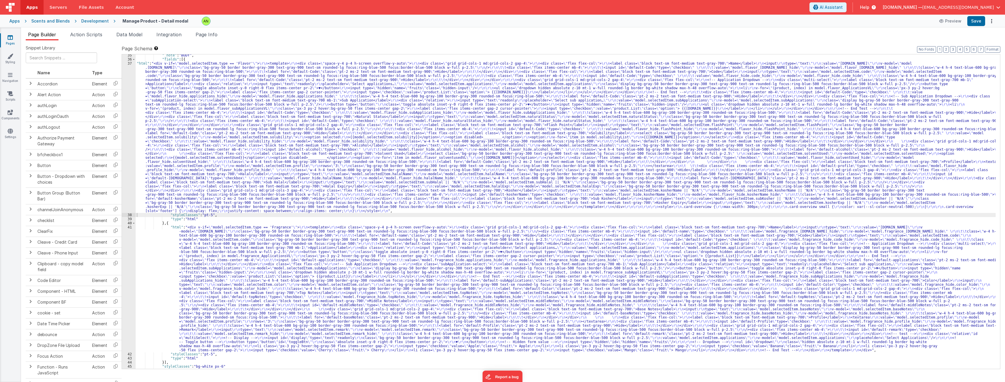
scroll to position [140, 0]
click at [314, 141] on div ""_note" : "BODY" , "fields" : [{ "html" : "<div v-if= \" model.selectedItem.typ…" at bounding box center [566, 214] width 860 height 322
click at [126, 142] on div "37" at bounding box center [129, 136] width 14 height 151
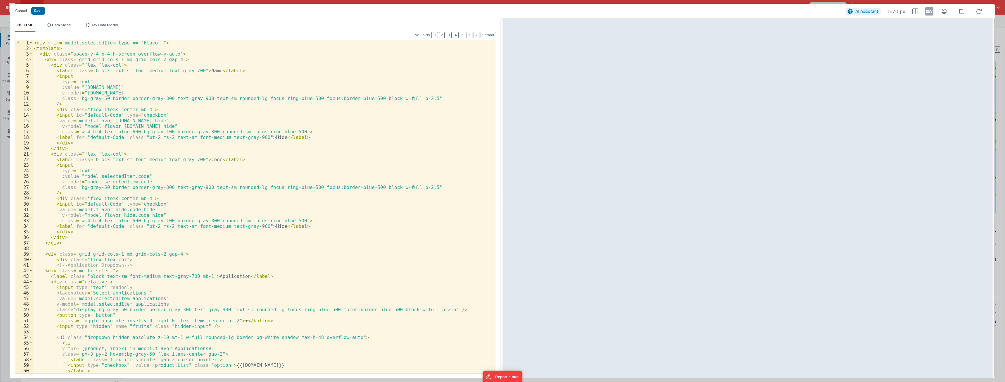
scroll to position [0, 0]
click at [155, 274] on div "< div v-if = "model.selectedItem.type == 'Flavor'" > < template > < div class =…" at bounding box center [262, 212] width 458 height 344
click at [34, 10] on button "Save" at bounding box center [38, 11] width 14 height 8
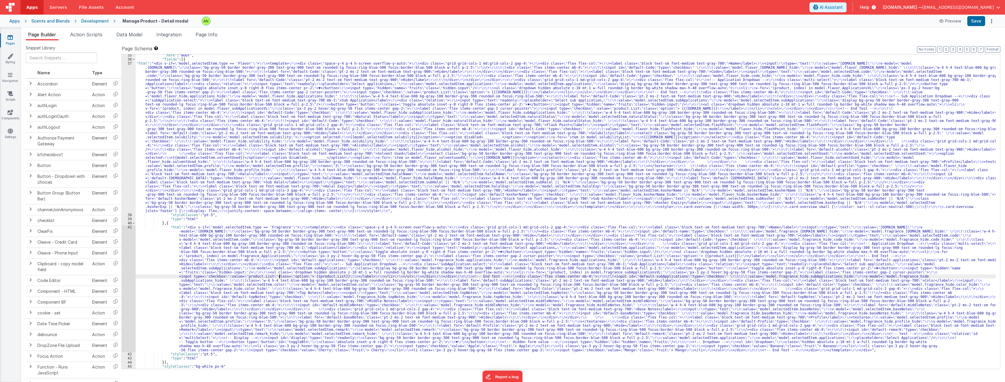
click at [280, 274] on div ""_note" : "BODY" , "fields" : [{ "html" : "<div v-if= \" model.selectedItem.typ…" at bounding box center [566, 214] width 860 height 322
click at [127, 269] on div "41" at bounding box center [129, 288] width 14 height 127
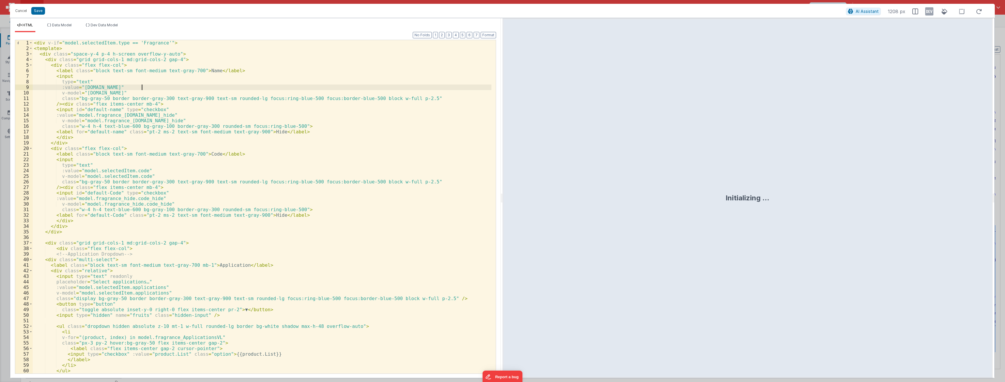
click at [371, 87] on div "< div v-if = "model.selectedItem.type == 'Fragrance'" > < template > < div clas…" at bounding box center [262, 212] width 458 height 344
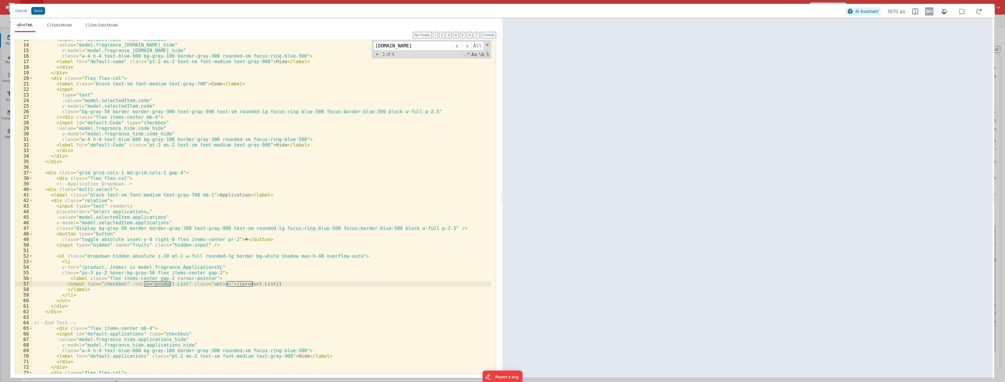
type input "[DOMAIN_NAME]"
click at [251, 274] on div "< input id = "default-name" type = "checkbox" :value = "model.fragrance_[DOMAIN…" at bounding box center [262, 209] width 458 height 344
click at [169, 274] on div "< input id = "default-name" type = "checkbox" :value = "model.fragrance_[DOMAIN…" at bounding box center [262, 209] width 458 height 344
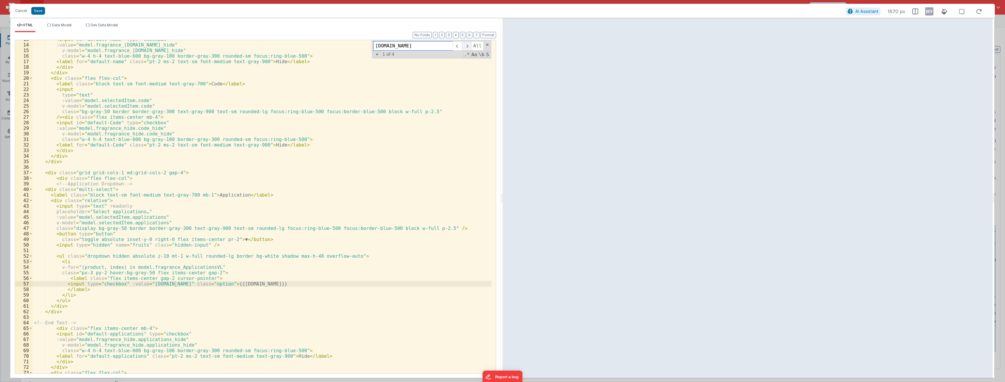
click at [371, 46] on span at bounding box center [466, 45] width 9 height 9
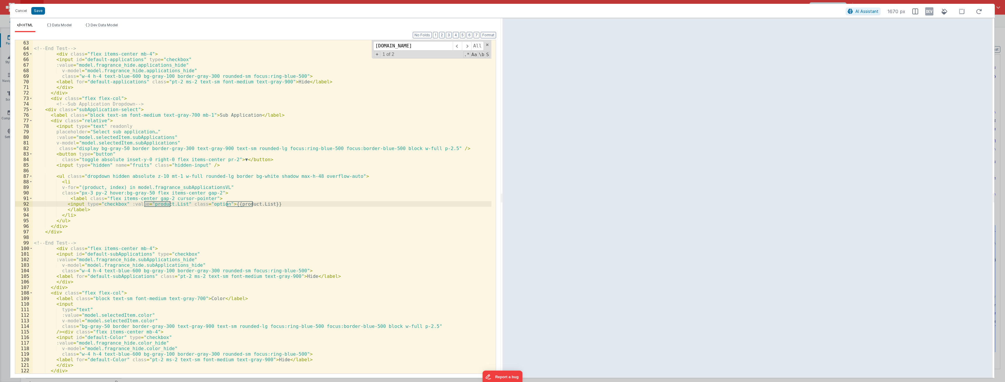
click at [169, 203] on div "<!-- End Test --> < div class = "flex items-center mb-4" > < input id = "defaul…" at bounding box center [262, 206] width 458 height 333
click at [169, 203] on div "<!-- End Test --> < div class = "flex items-center mb-4" > < input id = "defaul…" at bounding box center [262, 212] width 458 height 344
click at [252, 204] on div "<!-- End Test --> < div class = "flex items-center mb-4" > < input id = "defaul…" at bounding box center [262, 212] width 458 height 344
click at [312, 173] on div "<!-- End Test --> < div class = "flex items-center mb-4" > < input id = "defaul…" at bounding box center [262, 212] width 458 height 344
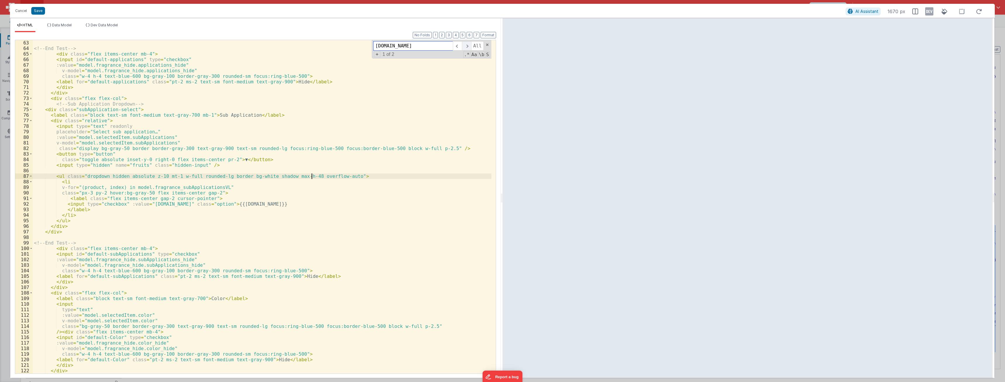
click at [371, 48] on span at bounding box center [466, 45] width 9 height 9
click at [35, 13] on button "Save" at bounding box center [38, 11] width 14 height 8
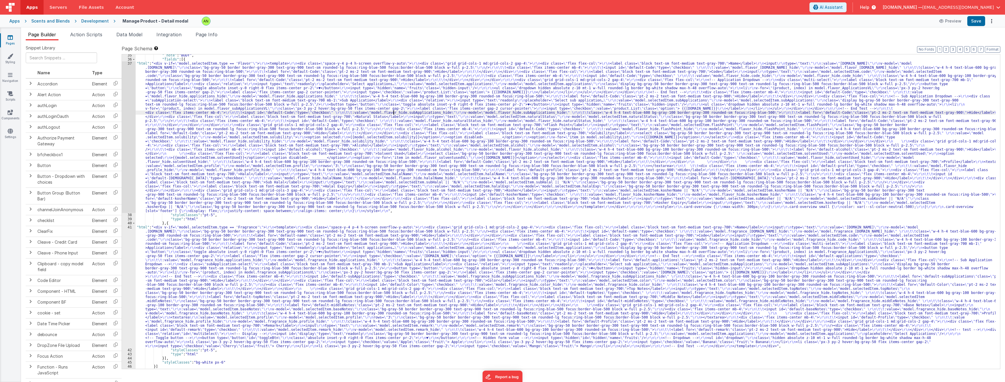
click at [371, 114] on div ""_note" : "BODY" , "fields" : [{ "html" : "<div v-if= \" model.selectedItem.typ…" at bounding box center [566, 214] width 860 height 322
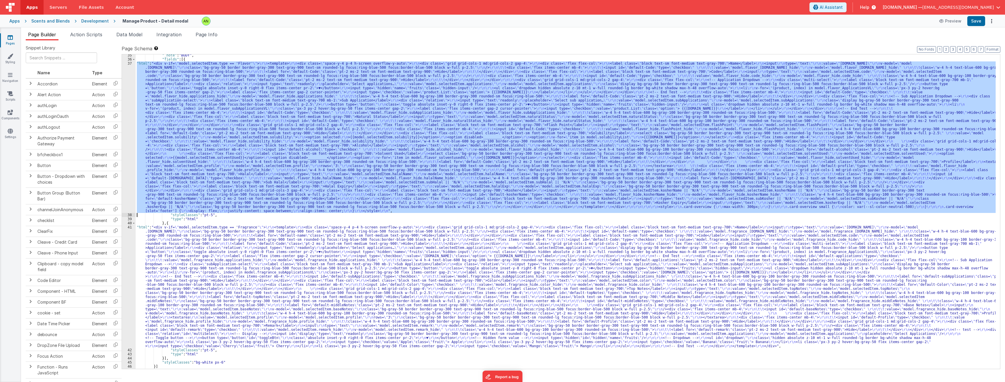
click at [122, 134] on div "37" at bounding box center [129, 136] width 14 height 151
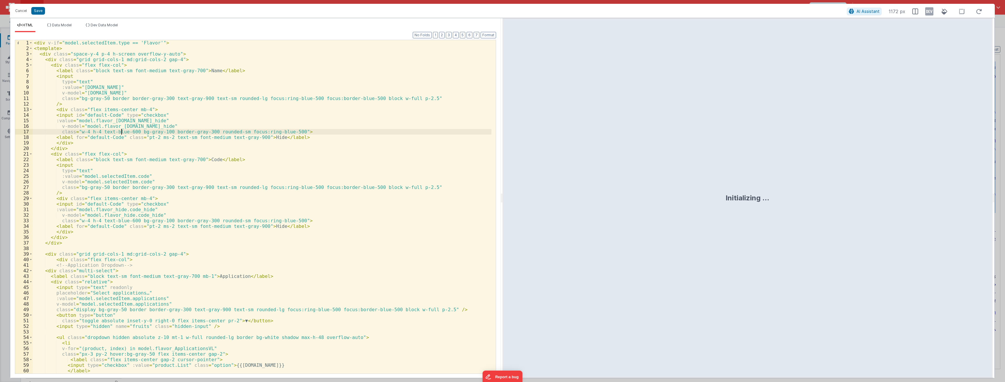
click at [330, 123] on div "< div v-if = "model.selectedItem.type == 'Flavor'" > < template > < div class =…" at bounding box center [262, 212] width 458 height 344
type input "product.list"
click at [169, 274] on div "< div v-if = "model.selectedItem.type == 'Flavor'" > < template > < div class =…" at bounding box center [262, 206] width 458 height 333
click at [169, 274] on div "< div v-if = "model.selectedItem.type == 'Flavor'" > < template > < div class =…" at bounding box center [262, 212] width 458 height 344
click at [371, 48] on span at bounding box center [466, 45] width 9 height 9
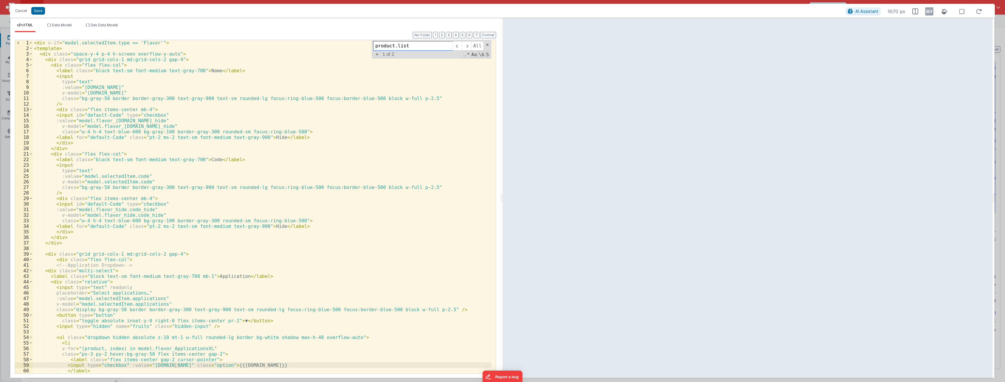
scroll to position [355, 0]
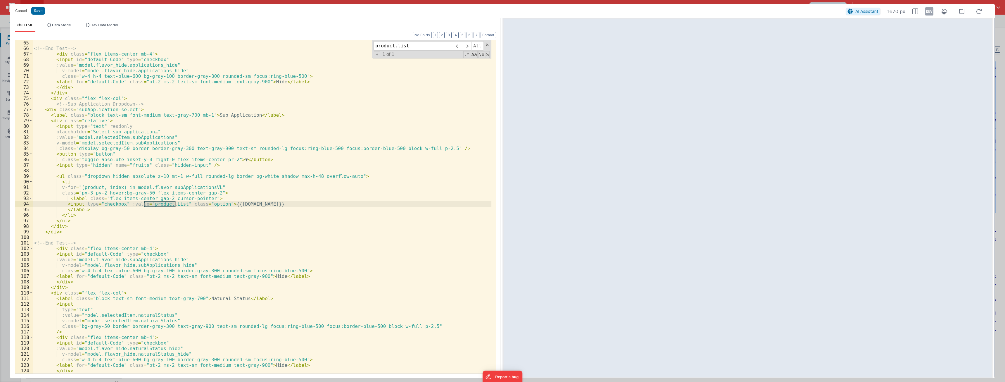
click at [170, 205] on div "<!-- End Test --> < div class = "flex items-center mb-4" > < input id = "defaul…" at bounding box center [262, 206] width 458 height 333
click at [170, 205] on div "<!-- End Test --> < div class = "flex items-center mb-4" > < input id = "defaul…" at bounding box center [262, 212] width 458 height 344
click at [40, 12] on button "Save" at bounding box center [38, 11] width 14 height 8
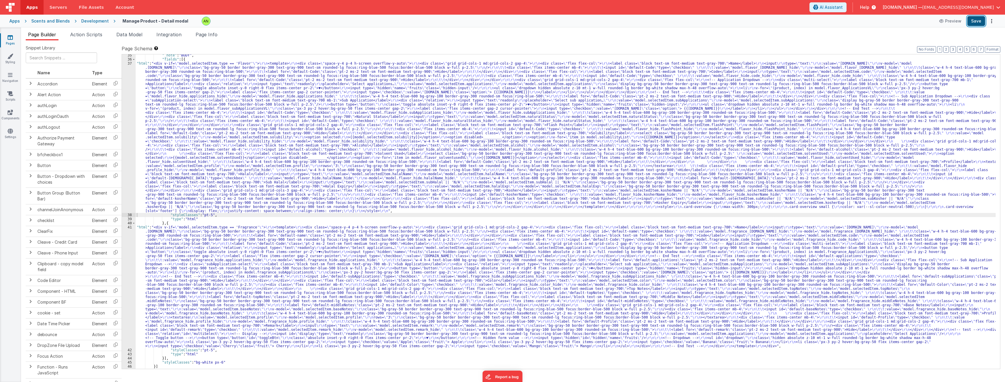
click at [371, 22] on button "Save" at bounding box center [976, 21] width 18 height 10
click at [207, 35] on span "Page Info" at bounding box center [206, 35] width 22 height 6
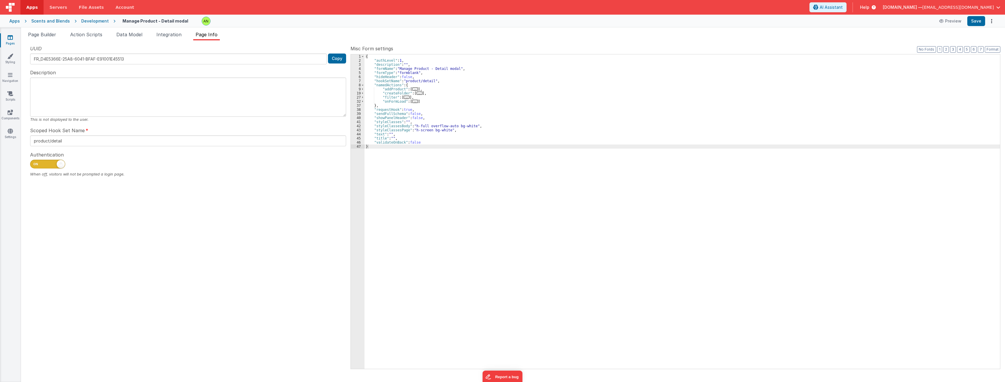
click at [371, 88] on span "..." at bounding box center [415, 88] width 6 height 3
click at [40, 32] on span "Page Builder" at bounding box center [42, 35] width 28 height 6
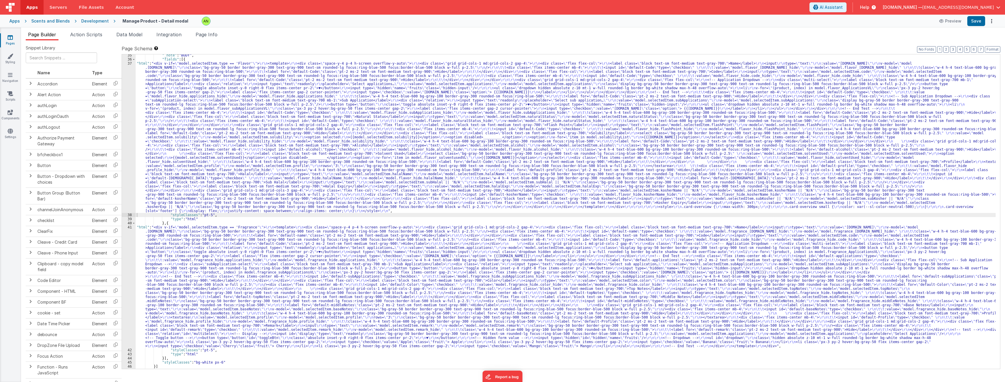
click at [286, 155] on div ""_note" : "BODY" , "fields" : [{ "html" : "<div v-if= \" model.selectedItem.typ…" at bounding box center [566, 214] width 860 height 322
click at [54, 60] on input "text" at bounding box center [61, 57] width 71 height 11
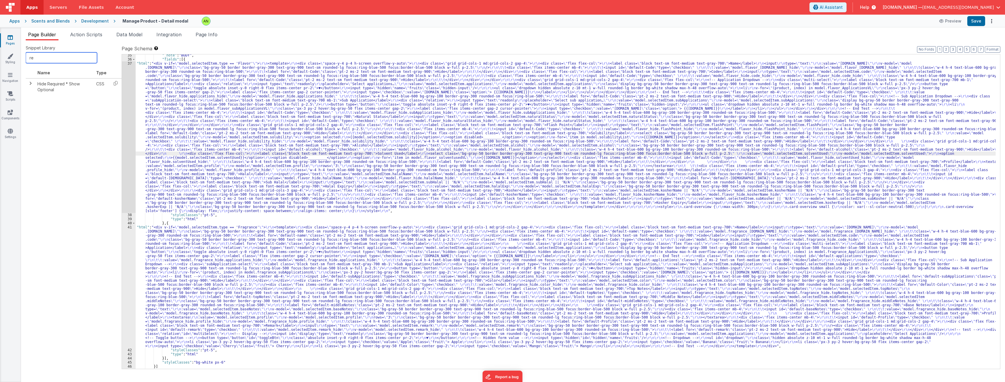
type input "r"
type input "vali"
click at [115, 102] on icon at bounding box center [116, 99] width 12 height 9
click at [203, 34] on span "Page Info" at bounding box center [206, 35] width 22 height 6
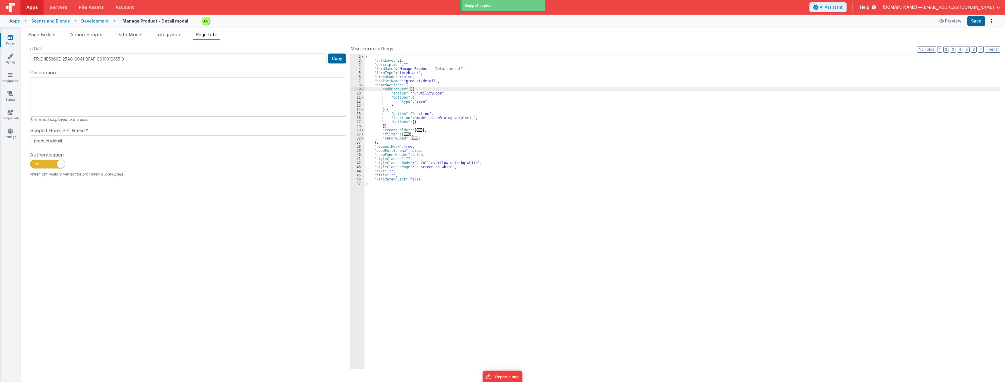
click at [371, 89] on div "{ "authLevel" : 1 , "description" : "" , "formName" : "Manage Product - Detail …" at bounding box center [681, 215] width 635 height 322
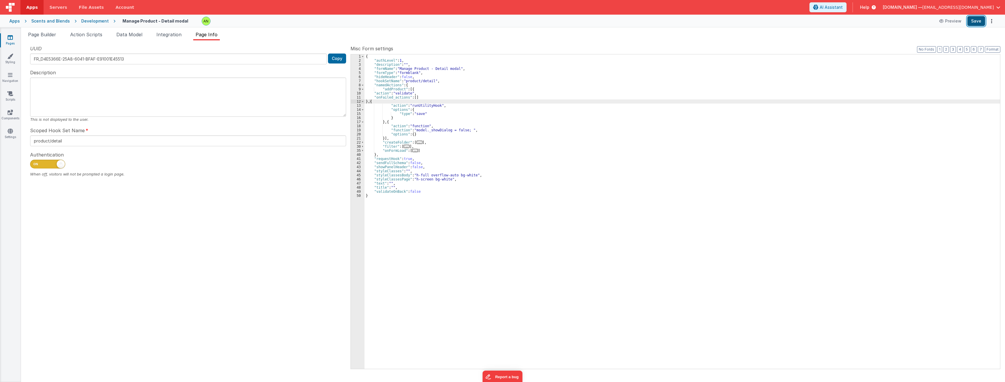
click at [371, 21] on button "Save" at bounding box center [976, 21] width 18 height 10
click at [41, 37] on span "Page Builder" at bounding box center [42, 35] width 28 height 6
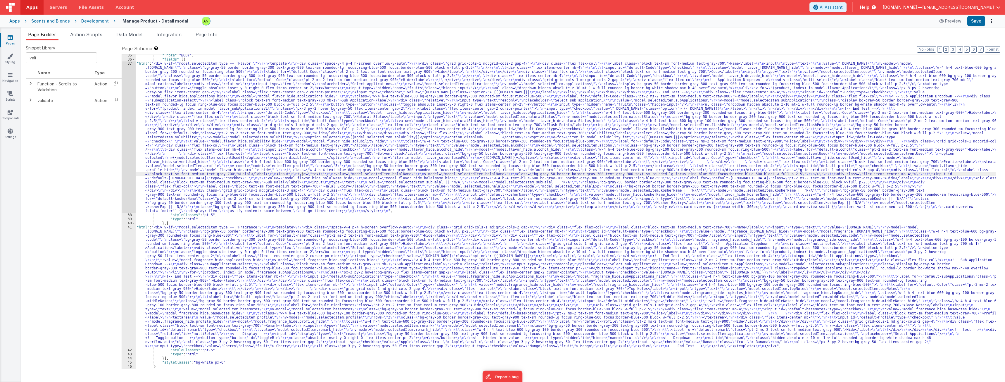
click at [303, 176] on div ""_note" : "BODY" , "fields" : [{ "html" : "<div v-if= \" model.selectedItem.typ…" at bounding box center [566, 214] width 860 height 322
click at [132, 169] on div "37" at bounding box center [129, 136] width 14 height 151
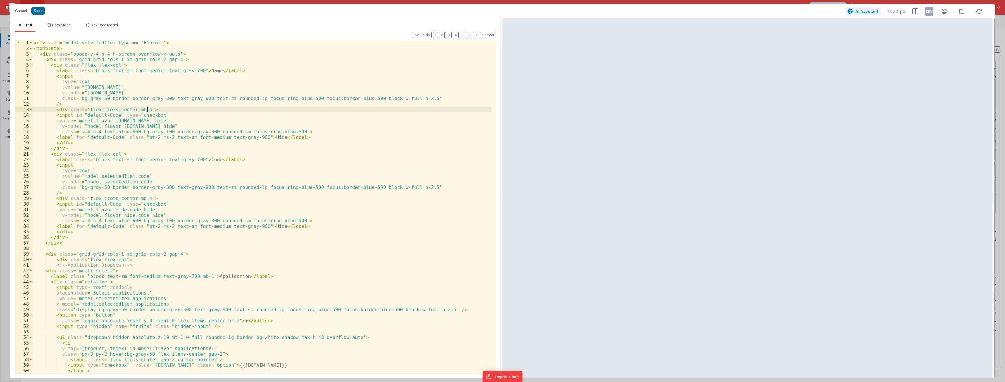
click at [173, 111] on div "< div v-if = "model.selectedItem.type == 'Flavor'" > < template > < div class =…" at bounding box center [262, 212] width 458 height 344
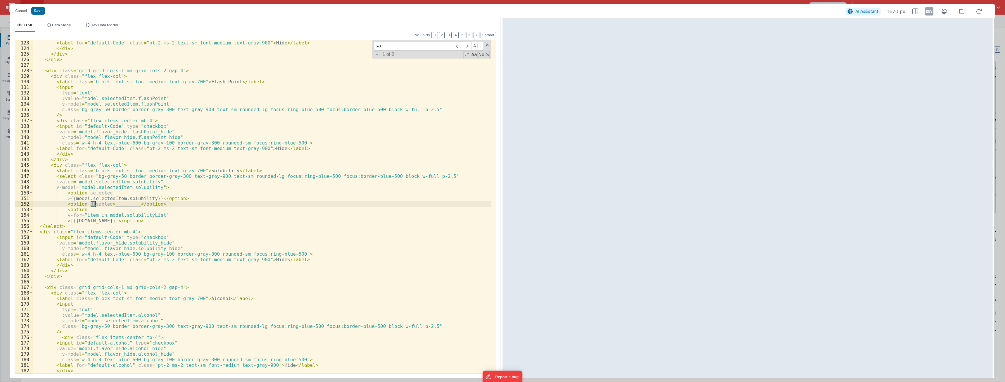
scroll to position [677, 0]
type input "s"
click at [20, 15] on div "Cancel Save AI Assistant 1670 px" at bounding box center [502, 11] width 984 height 14
click at [20, 14] on button "Cancel" at bounding box center [21, 11] width 18 height 8
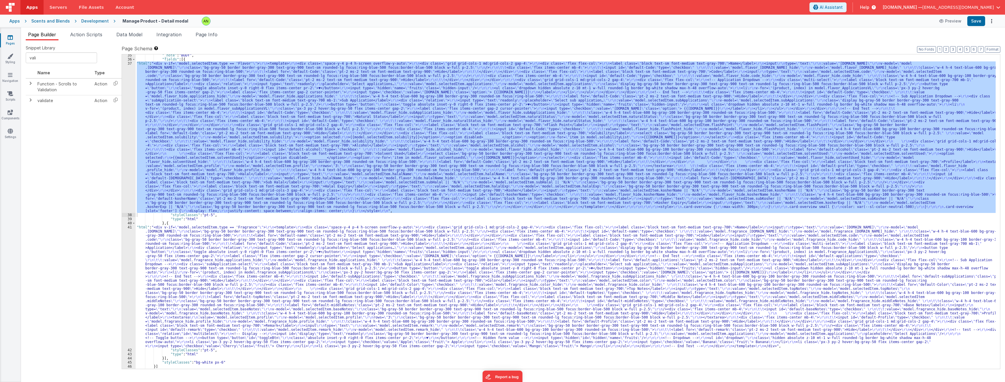
scroll to position [0, 0]
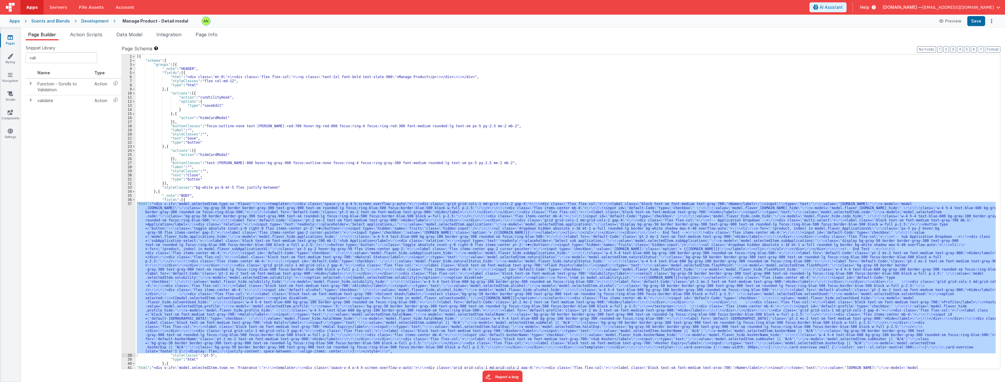
click at [207, 104] on div "[{ "schema" : { "groups" : [{ "_note" : "HEADER" , "fields" : [{ "html" : "<div…" at bounding box center [566, 274] width 860 height 441
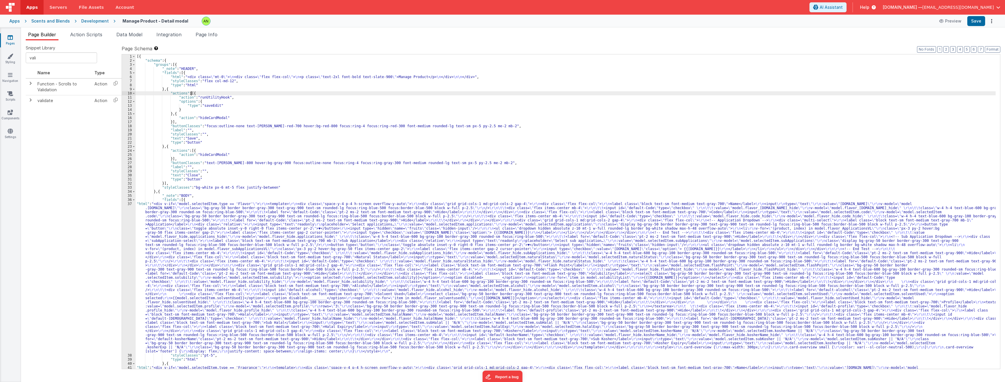
click at [191, 92] on div "[{ "schema" : { "groups" : [{ "_note" : "HEADER" , "fields" : [{ "html" : "<div…" at bounding box center [566, 274] width 860 height 441
paste textarea
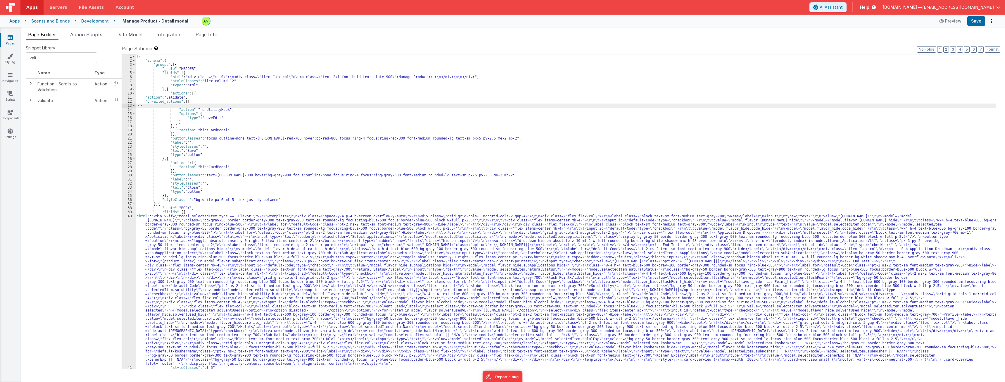
click at [282, 107] on div "[{ "schema" : { "groups" : [{ "_note" : "HEADER" , "fields" : [{ "html" : "<div…" at bounding box center [566, 215] width 860 height 322
click at [269, 274] on div "[{ "schema" : { "groups" : [{ "_note" : "HEADER" , "fields" : [{ "html" : "<div…" at bounding box center [566, 215] width 860 height 322
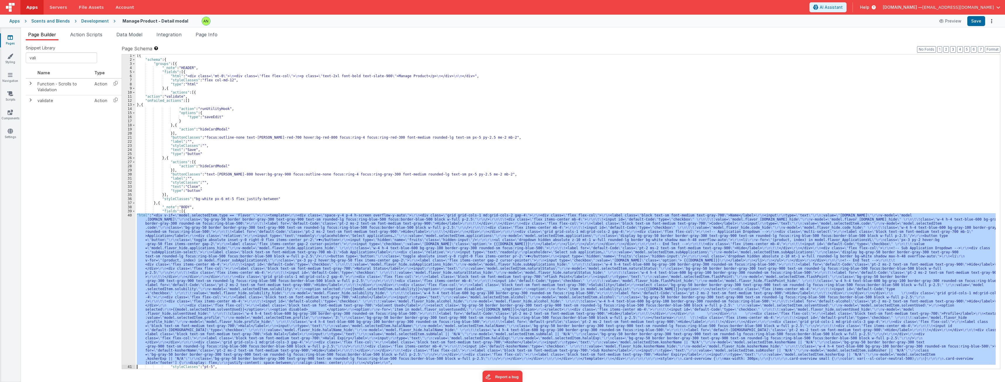
click at [126, 269] on div "40" at bounding box center [129, 288] width 14 height 151
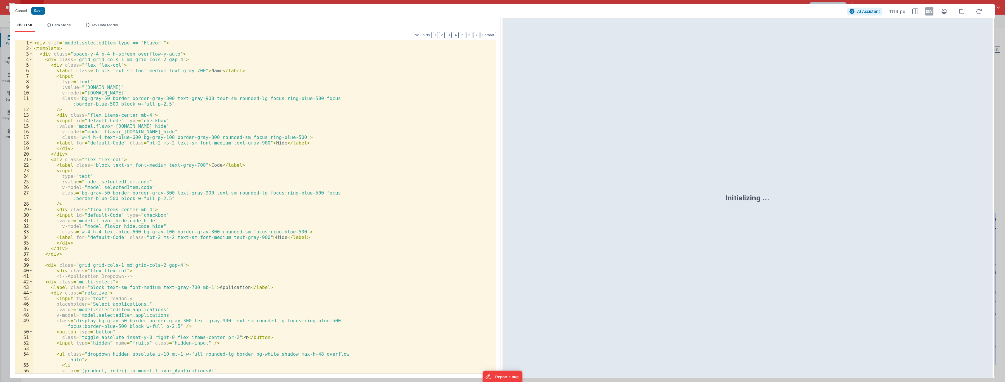
scroll to position [1, 0]
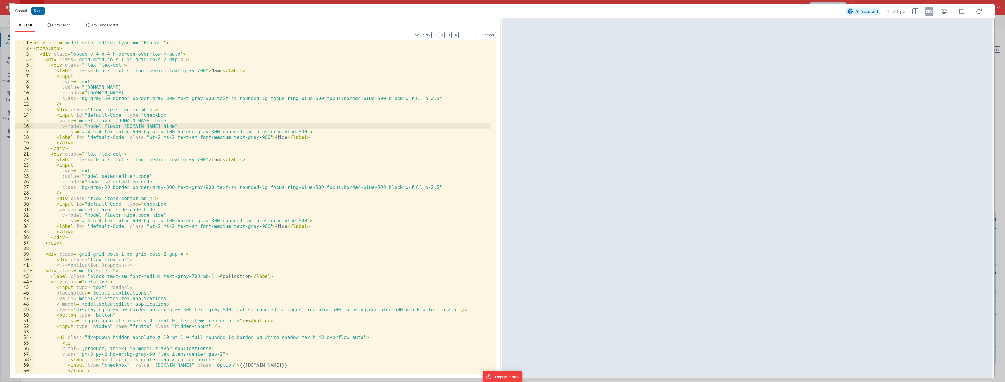
click at [107, 126] on div "< div v-if = "model.selectedItem.type == 'Flavor'" > < template > < div class =…" at bounding box center [262, 212] width 458 height 344
click at [70, 115] on div "< div v-if = "model.selectedItem.type == 'Flavor'" > < template > < div class =…" at bounding box center [262, 212] width 458 height 344
click at [239, 108] on div "< div v-if = "model.selectedItem.type == 'Flavor'" > < template > < div class =…" at bounding box center [262, 212] width 458 height 344
click at [39, 11] on button "Save" at bounding box center [38, 11] width 14 height 8
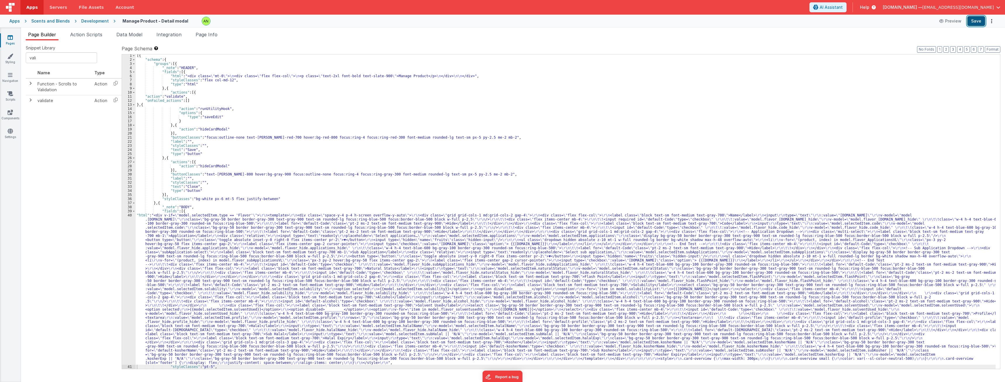
click at [371, 22] on button "Save" at bounding box center [976, 21] width 18 height 10
click at [262, 274] on div "[{ "schema" : { "groups" : [{ "_note" : "HEADER" , "fields" : [{ "html" : "<div…" at bounding box center [566, 214] width 860 height 322
click at [124, 257] on div "40" at bounding box center [129, 288] width 14 height 151
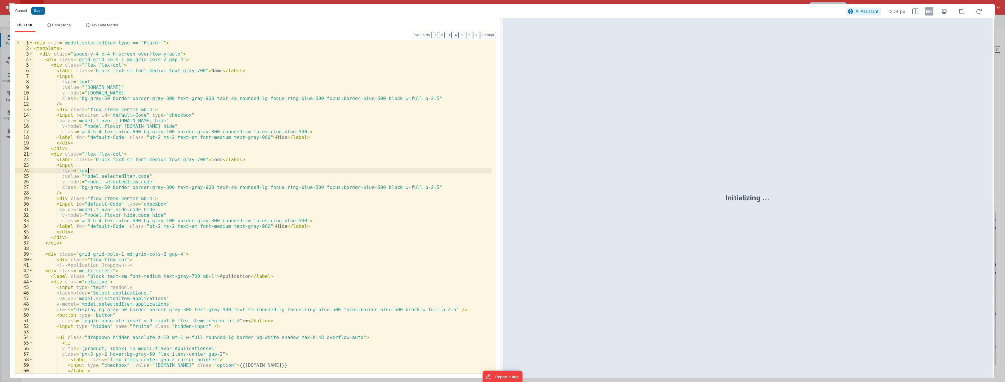
click at [210, 172] on div "< div v-if = "model.selectedItem.type == 'Flavor'" > < template > < div class =…" at bounding box center [262, 212] width 458 height 344
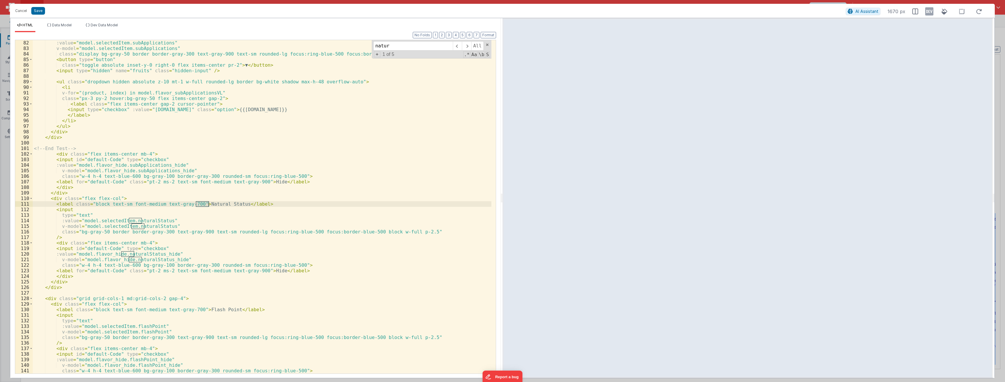
type input "natur"
click at [73, 210] on div ":value = "model.selectedItem.subApplications" v-model = "model.selectedItem.sub…" at bounding box center [262, 212] width 458 height 344
click at [225, 201] on div ":value = "model.selectedItem.subApplications" v-model = "model.selectedItem.sub…" at bounding box center [262, 212] width 458 height 344
click at [37, 12] on button "Save" at bounding box center [38, 11] width 14 height 8
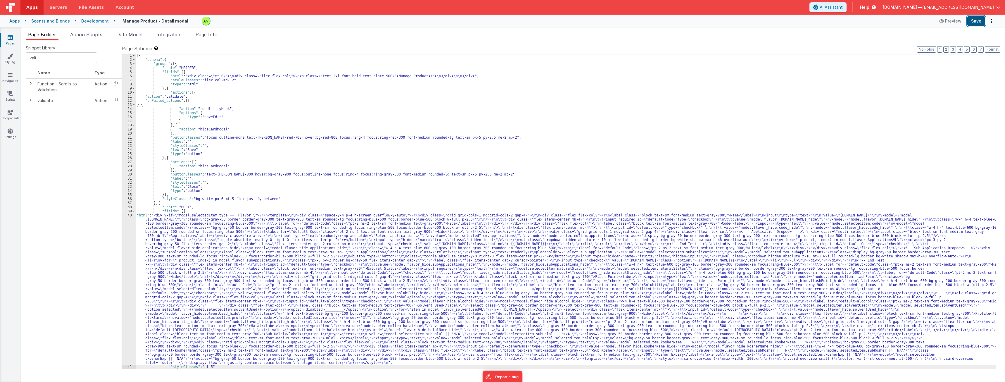
click at [371, 21] on button "Save" at bounding box center [976, 21] width 18 height 10
click at [259, 270] on div "[{ "schema" : { "groups" : [{ "_note" : "HEADER" , "fields" : [{ "html" : "<div…" at bounding box center [566, 214] width 860 height 322
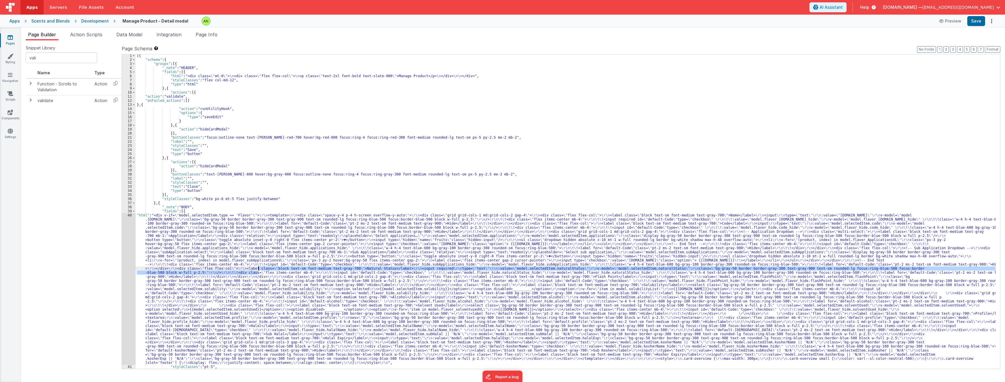
click at [127, 252] on div "40" at bounding box center [129, 288] width 14 height 151
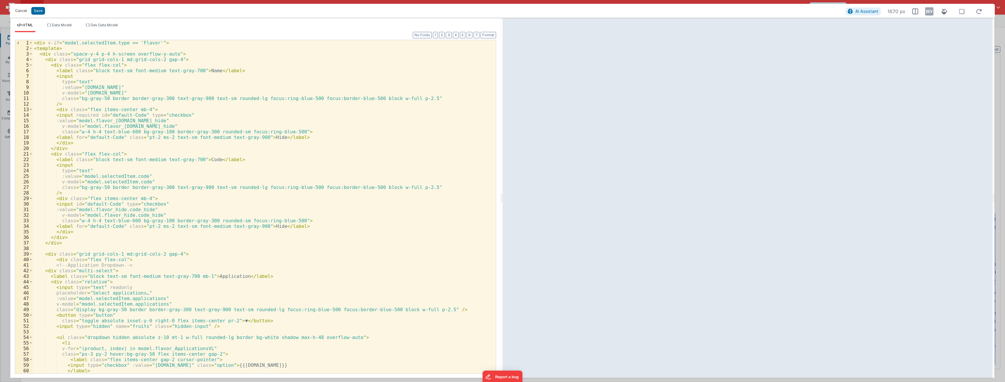
click at [18, 11] on button "Cancel" at bounding box center [21, 11] width 18 height 8
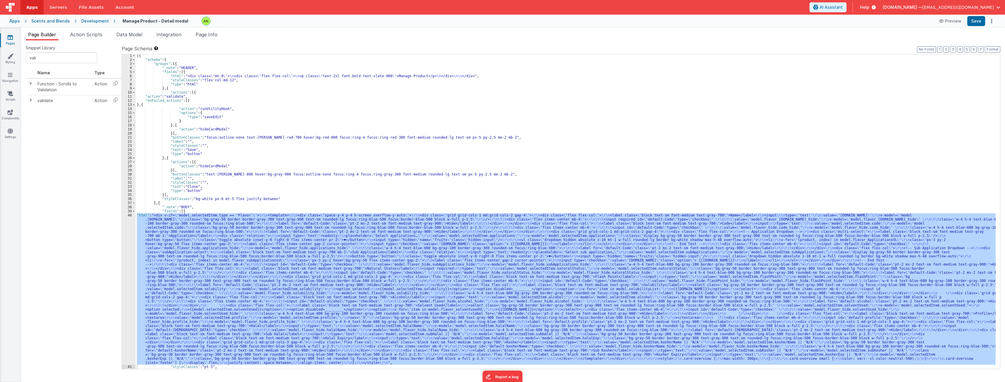
click at [189, 237] on div "[{ "schema" : { "groups" : [{ "_note" : "HEADER" , "fields" : [{ "html" : "<div…" at bounding box center [566, 211] width 860 height 314
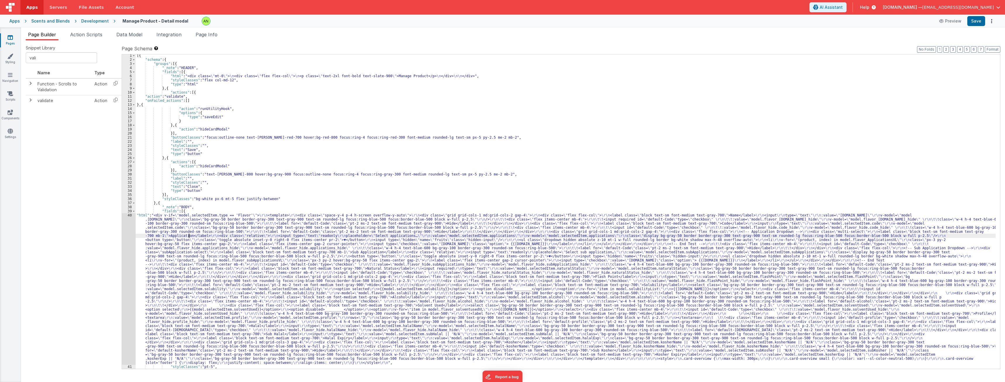
click at [126, 242] on div "40" at bounding box center [129, 288] width 14 height 151
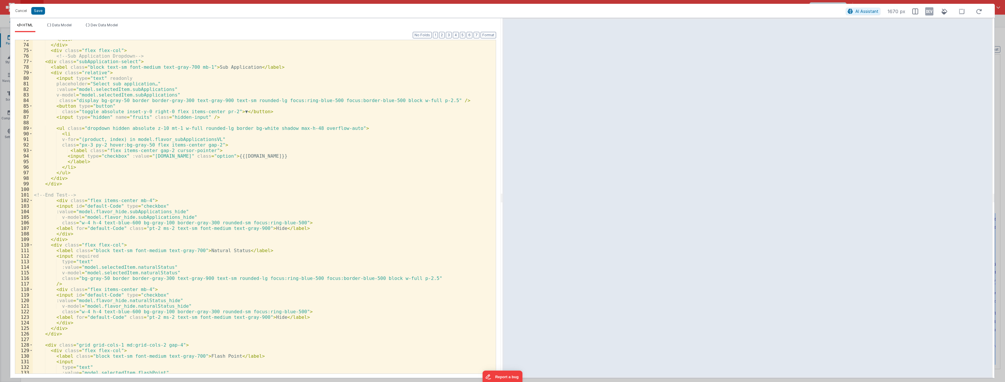
scroll to position [421, 0]
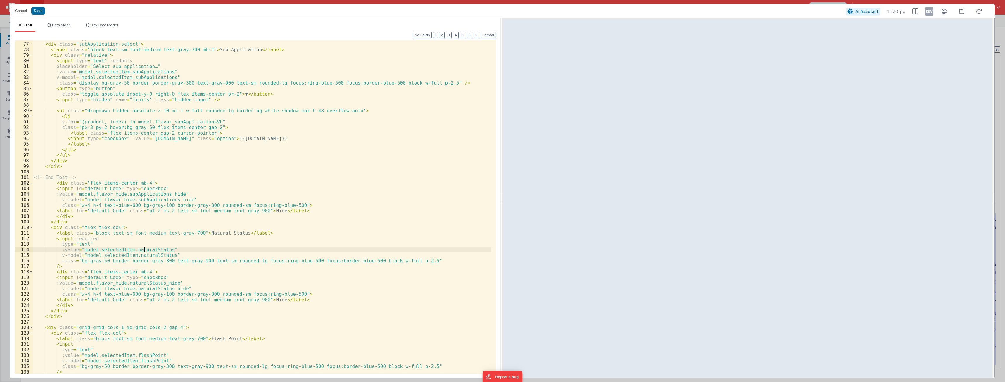
click at [144, 250] on div "<!-- Sub Application Dropdown --> < div class = "subApplication-select" > < lab…" at bounding box center [262, 208] width 458 height 344
click at [207, 254] on div "<!-- Sub Application Dropdown --> < div class = "subApplication-select" > < lab…" at bounding box center [262, 208] width 458 height 344
type input "stable"
click at [207, 267] on div "<!-- Sub Application Dropdown --> < div class = "subApplication-select" > < lab…" at bounding box center [262, 208] width 458 height 344
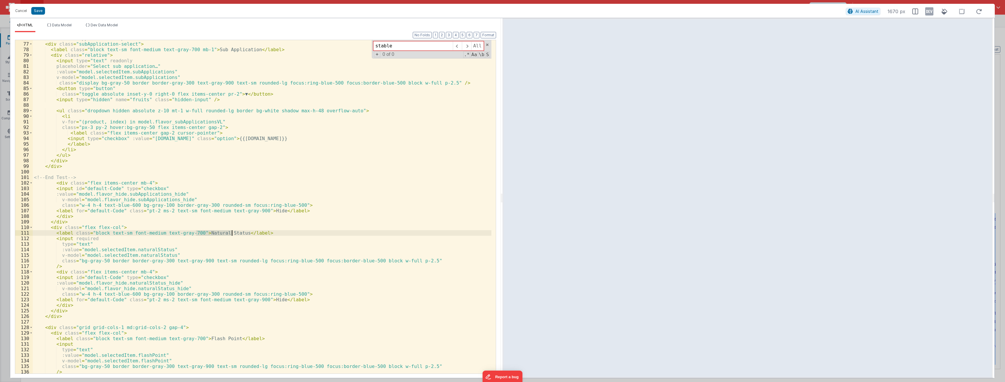
drag, startPoint x: 196, startPoint y: 231, endPoint x: 231, endPoint y: 232, distance: 35.1
click at [231, 232] on div "<!-- Sub Application Dropdown --> < div class = "subApplication-select" > < lab…" at bounding box center [262, 208] width 458 height 344
paste textarea
click at [198, 233] on div "<!-- Sub Application Dropdown --> < div class = "subApplication-select" > < lab…" at bounding box center [262, 208] width 458 height 344
click at [147, 249] on div "<!-- Sub Application Dropdown --> < div class = "subApplication-select" > < lab…" at bounding box center [262, 208] width 458 height 344
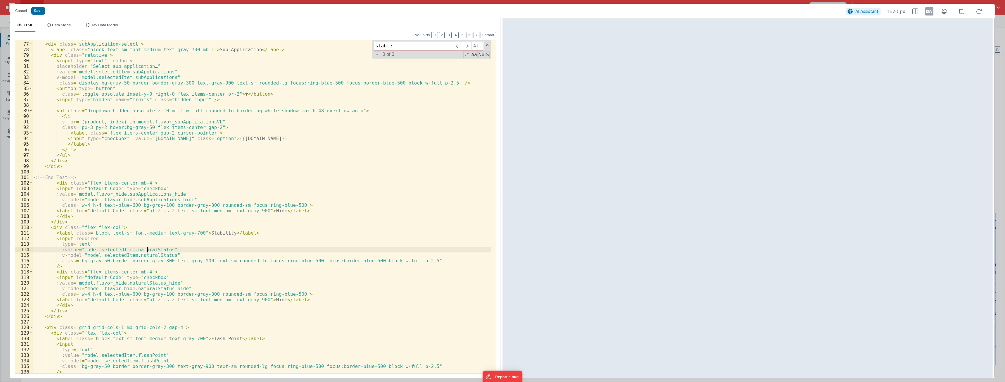
click at [147, 249] on div "<!-- Sub Application Dropdown --> < div class = "subApplication-select" > < lab…" at bounding box center [262, 208] width 458 height 344
click at [144, 255] on div "<!-- Sub Application Dropdown --> < div class = "subApplication-select" > < lab…" at bounding box center [262, 208] width 458 height 344
click at [140, 274] on div "<!-- Sub Application Dropdown --> < div class = "subApplication-select" > < lab…" at bounding box center [262, 208] width 458 height 344
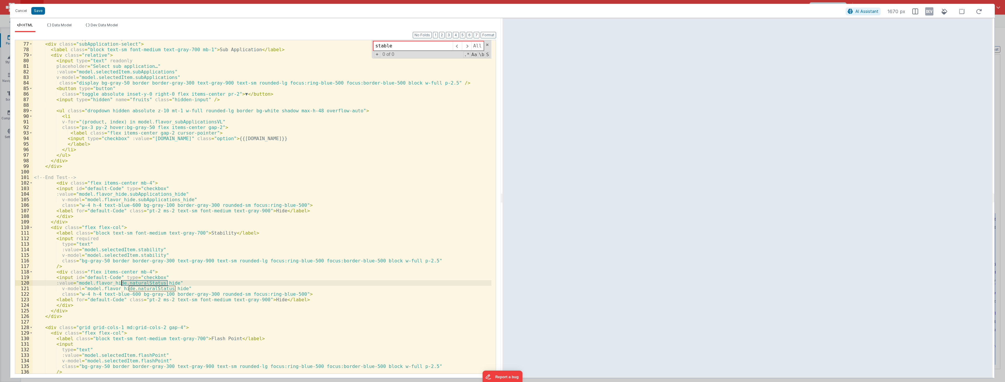
click at [153, 274] on div "<!-- Sub Application Dropdown --> < div class = "subApplication-select" > < lab…" at bounding box center [262, 206] width 458 height 333
drag, startPoint x: 154, startPoint y: 283, endPoint x: 121, endPoint y: 284, distance: 33.0
click at [121, 274] on div "<!-- Sub Application Dropdown --> < div class = "subApplication-select" > < lab…" at bounding box center [262, 208] width 458 height 344
drag, startPoint x: 161, startPoint y: 289, endPoint x: 130, endPoint y: 290, distance: 31.6
click at [130, 274] on div "<!-- Sub Application Dropdown --> < div class = "subApplication-select" > < lab…" at bounding box center [262, 208] width 458 height 344
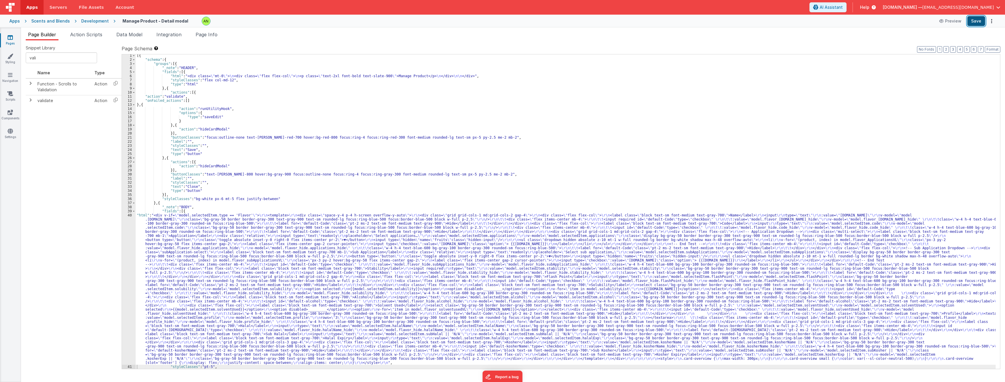
drag, startPoint x: 973, startPoint y: 22, endPoint x: 965, endPoint y: 24, distance: 7.7
click at [371, 22] on button "Save" at bounding box center [976, 21] width 18 height 10
click at [276, 264] on div "[{ "schema" : { "groups" : [{ "_note" : "HEADER" , "fields" : [{ "html" : "<div…" at bounding box center [566, 214] width 860 height 322
click at [122, 259] on div "1 2 3 4 5 6 7 8 9 10 11 12 13 14 15 16 17 18 19 20 21 22 23 24 25 26 27 28 29 3…" at bounding box center [561, 211] width 878 height 315
click at [127, 262] on div "40" at bounding box center [129, 288] width 14 height 151
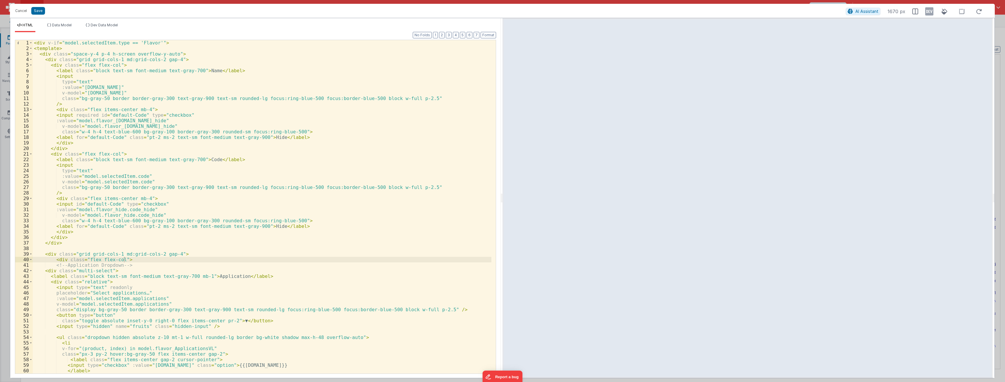
click at [296, 274] on div "< div v-if = "model.selectedItem.type == 'Flavor'" > < template > < div class =…" at bounding box center [262, 212] width 458 height 344
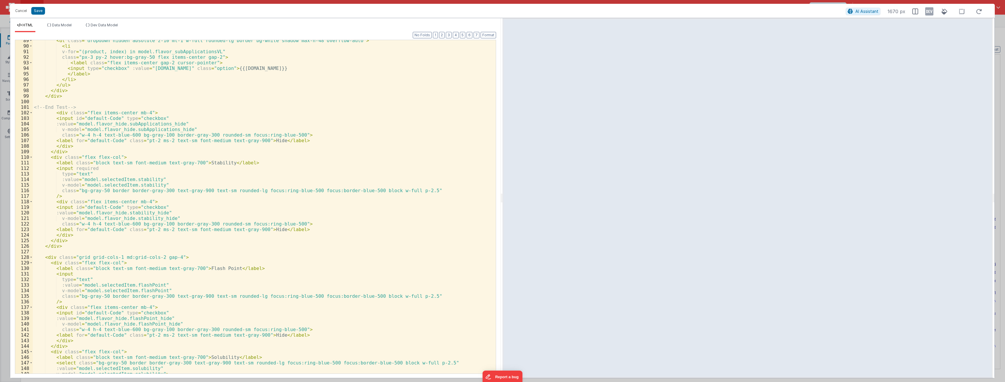
scroll to position [508, 0]
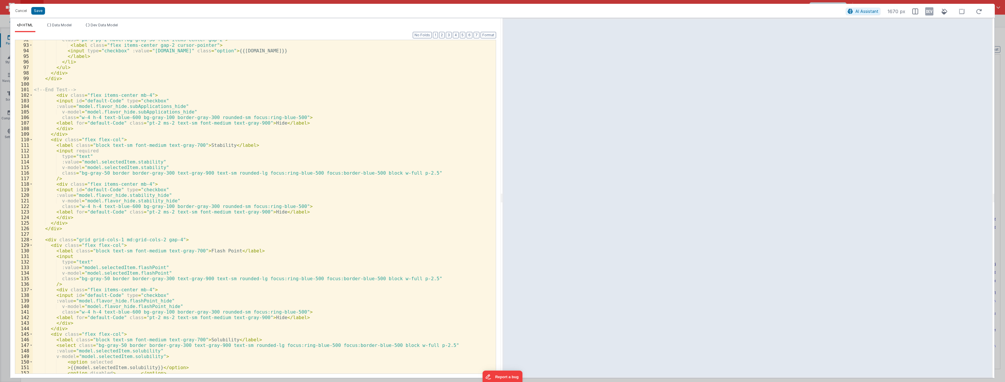
click at [53, 139] on div "class = "px-3 py-2 hover:bg-gray-50 flex items-center gap-2" > < label class = …" at bounding box center [262, 209] width 458 height 344
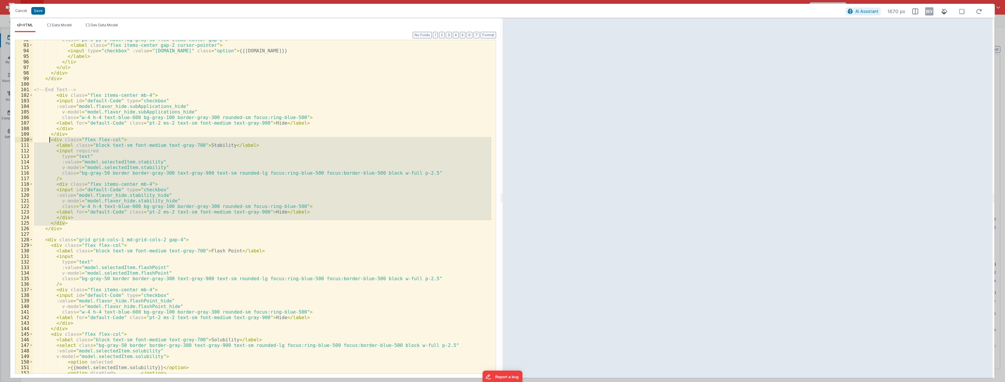
drag, startPoint x: 67, startPoint y: 224, endPoint x: 50, endPoint y: 139, distance: 86.8
click at [50, 139] on div "class = "px-3 py-2 hover:bg-gray-50 flex items-center gap-2" > < label class = …" at bounding box center [262, 209] width 458 height 344
click at [66, 223] on div "class = "px-3 py-2 hover:bg-gray-50 flex items-center gap-2" > < label class = …" at bounding box center [262, 206] width 458 height 333
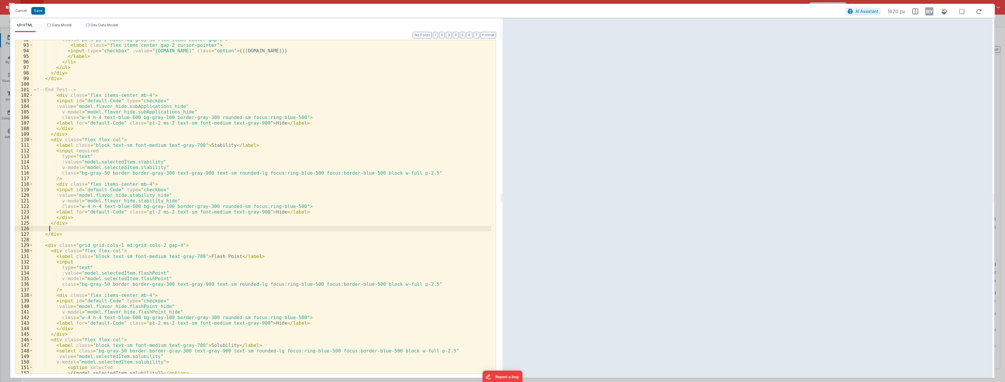
paste textarea
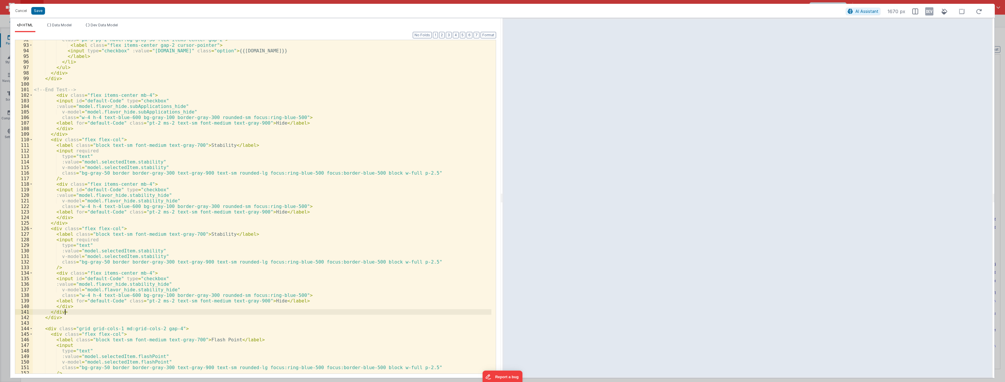
click at [204, 233] on div "class = "px-3 py-2 hover:bg-gray-50 flex items-center gap-2" > < label class = …" at bounding box center [262, 209] width 458 height 344
click at [134, 252] on div "class = "px-3 py-2 hover:bg-gray-50 flex items-center gap-2" > < label class = …" at bounding box center [262, 209] width 458 height 344
click at [143, 250] on div "class = "px-3 py-2 hover:bg-gray-50 flex items-center gap-2" > < label class = …" at bounding box center [262, 209] width 458 height 344
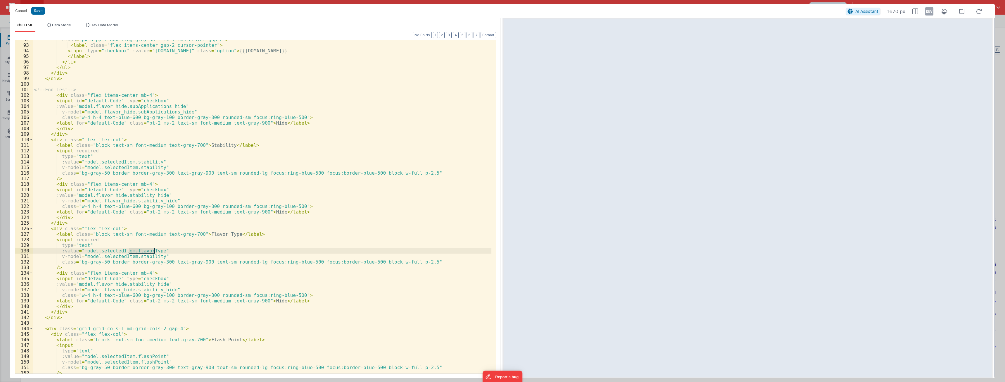
click at [143, 250] on div "class = "px-3 py-2 hover:bg-gray-50 flex items-center gap-2" > < label class = …" at bounding box center [262, 209] width 458 height 344
click at [141, 256] on div "class = "px-3 py-2 hover:bg-gray-50 flex items-center gap-2" > < label class = …" at bounding box center [262, 209] width 458 height 344
drag, startPoint x: 144, startPoint y: 284, endPoint x: 122, endPoint y: 282, distance: 22.3
click at [122, 274] on div "class = "px-3 py-2 hover:bg-gray-50 flex items-center gap-2" > < label class = …" at bounding box center [262, 209] width 458 height 344
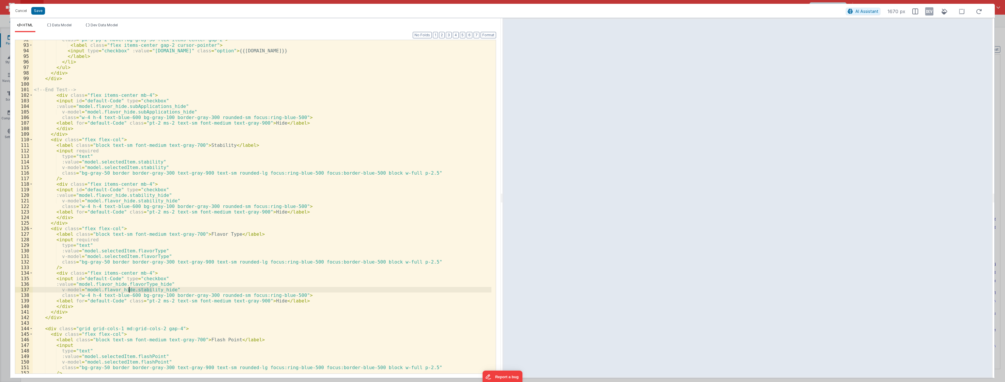
drag, startPoint x: 152, startPoint y: 290, endPoint x: 130, endPoint y: 289, distance: 21.9
click at [130, 274] on div "class = "px-3 py-2 hover:bg-gray-50 flex items-center gap-2" > < label class = …" at bounding box center [262, 209] width 458 height 344
click at [39, 12] on button "Save" at bounding box center [38, 11] width 14 height 8
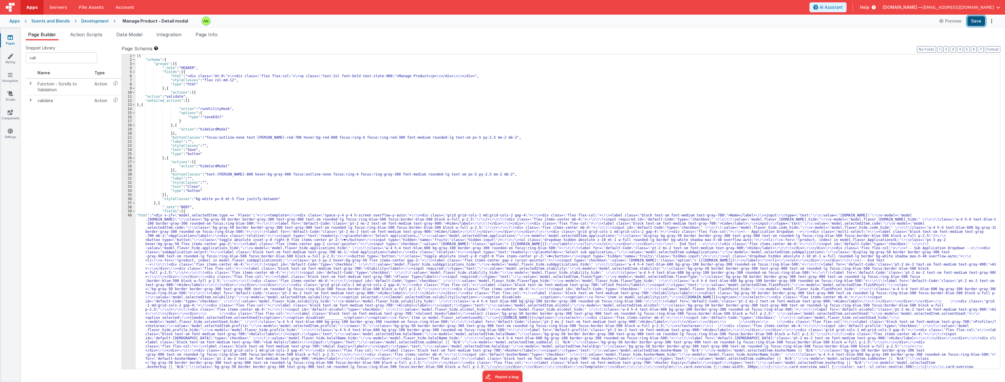
click at [371, 18] on button "Save" at bounding box center [976, 21] width 18 height 10
click at [371, 254] on div "[{ "schema" : { "groups" : [{ "_note" : "HEADER" , "fields" : [{ "html" : "<div…" at bounding box center [566, 292] width 860 height 478
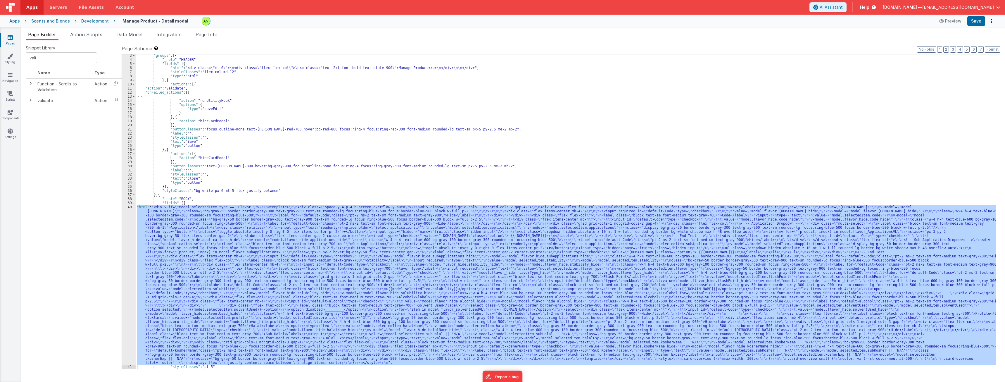
click at [124, 258] on div "3 4 5 6 7 8 9 10 11 12 13 14 15 16 17 18 19 20 21 22 23 24 25 26 27 28 29 30 31…" at bounding box center [129, 214] width 14 height 322
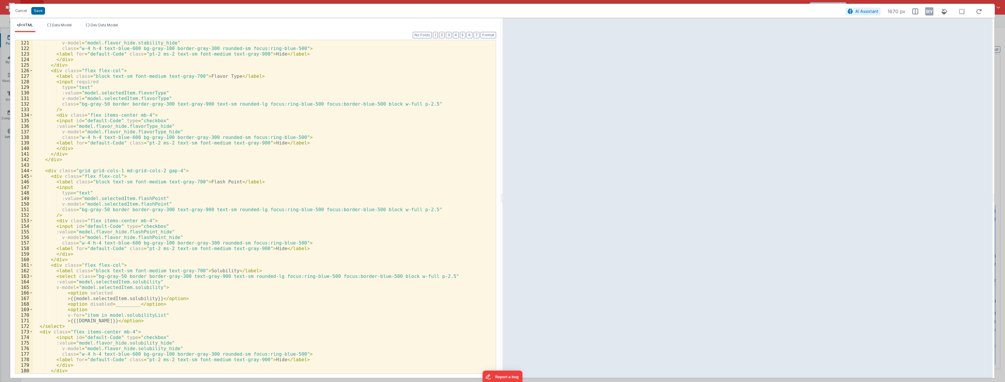
scroll to position [666, 0]
click at [137, 92] on div "v-model = "model.flavor_hide.stability_hide" class = "w-4 h-4 text-blue-600 bg-…" at bounding box center [262, 212] width 458 height 344
click at [141, 98] on div "v-model = "model.flavor_hide.stability_hide" class = "w-4 h-4 text-blue-600 bg-…" at bounding box center [262, 212] width 458 height 344
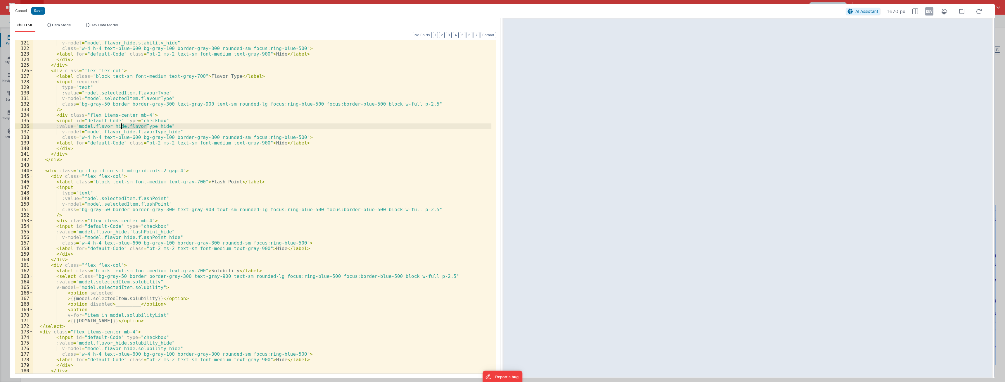
drag, startPoint x: 146, startPoint y: 127, endPoint x: 121, endPoint y: 127, distance: 24.5
click at [121, 127] on div "v-model = "model.flavor_hide.stability_hide" class = "w-4 h-4 text-blue-600 bg-…" at bounding box center [262, 212] width 458 height 344
drag, startPoint x: 154, startPoint y: 132, endPoint x: 130, endPoint y: 130, distance: 24.3
click at [130, 130] on div "v-model = "model.flavor_hide.stability_hide" class = "w-4 h-4 text-blue-600 bg-…" at bounding box center [262, 212] width 458 height 344
click at [37, 12] on button "Save" at bounding box center [38, 11] width 14 height 8
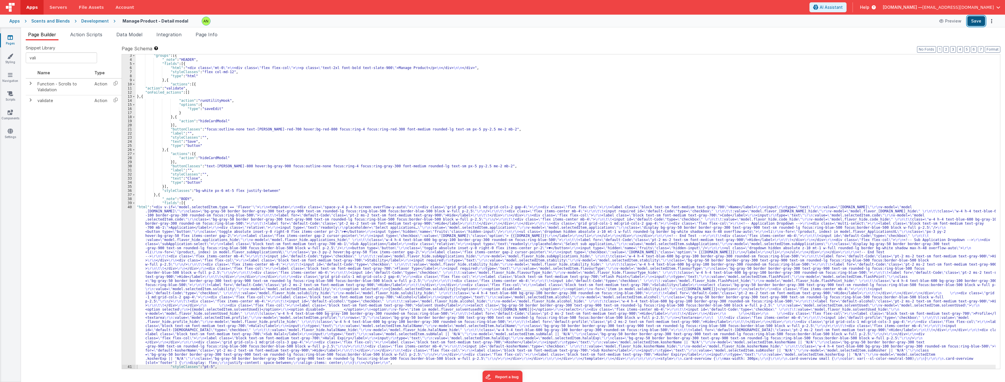
click at [371, 23] on button "Save" at bounding box center [976, 21] width 18 height 10
